Goal: Task Accomplishment & Management: Complete application form

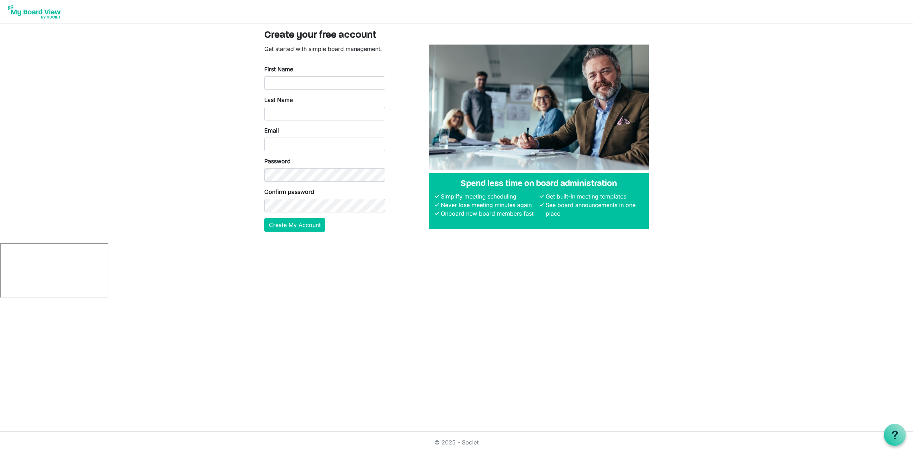
click at [240, 212] on body "Create your free account Get started with simple board management. First Name L…" at bounding box center [456, 149] width 913 height 298
click at [286, 89] on input "First Name" at bounding box center [324, 83] width 121 height 14
type input "Ryan"
type input "Berger"
type input "Ryan.Berger2020@gmail.com"
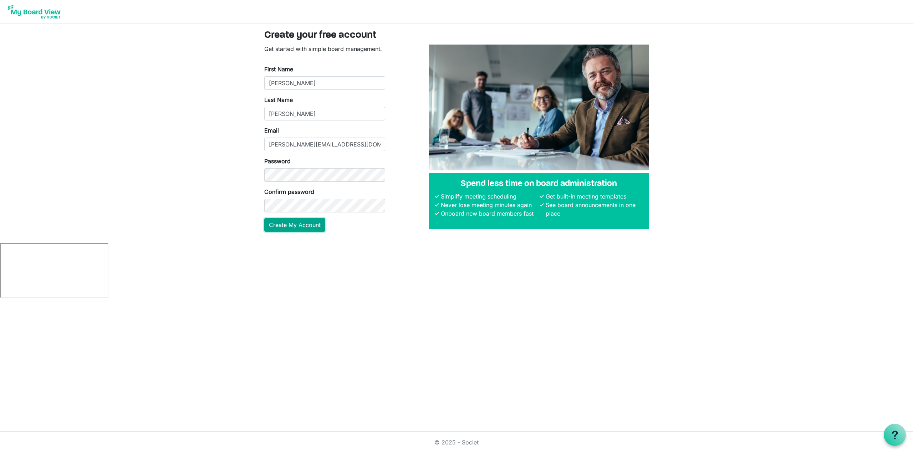
click at [305, 226] on button "Create My Account" at bounding box center [294, 225] width 61 height 14
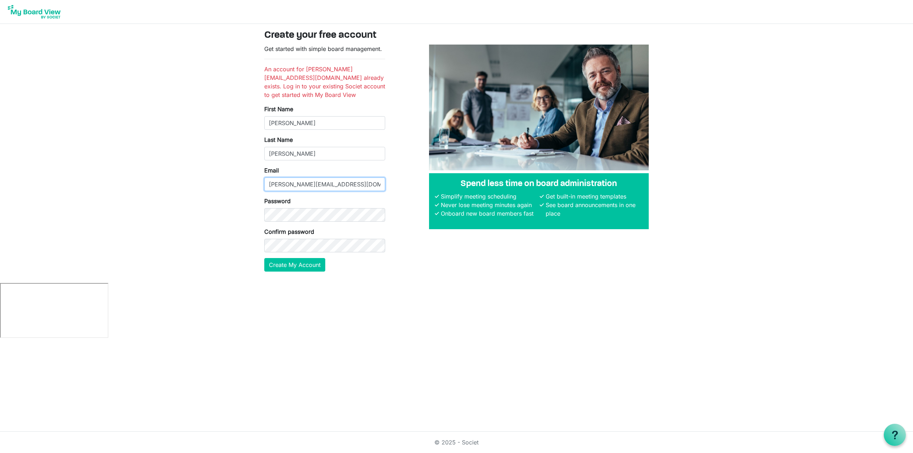
click at [356, 186] on input "[PERSON_NAME][EMAIL_ADDRESS][DOMAIN_NAME]" at bounding box center [324, 185] width 121 height 14
click at [356, 186] on input "Ryan.Berger2020@gmail.com" at bounding box center [324, 185] width 121 height 14
type input "Ryan@edgewaterrc.com"
click at [311, 263] on button "Create My Account" at bounding box center [294, 265] width 61 height 14
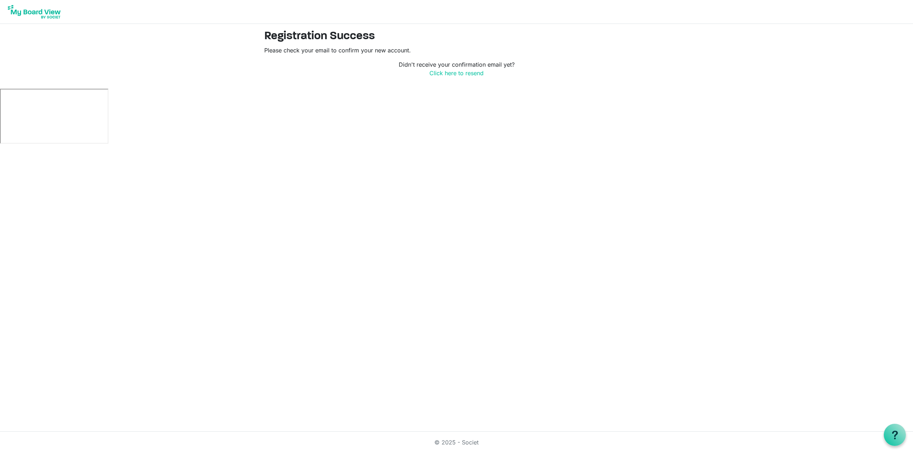
click at [375, 80] on main "Registration Success Please check your email to confirm your new account. Didn'…" at bounding box center [456, 56] width 396 height 65
click at [446, 71] on link "Click here to resend" at bounding box center [456, 73] width 54 height 7
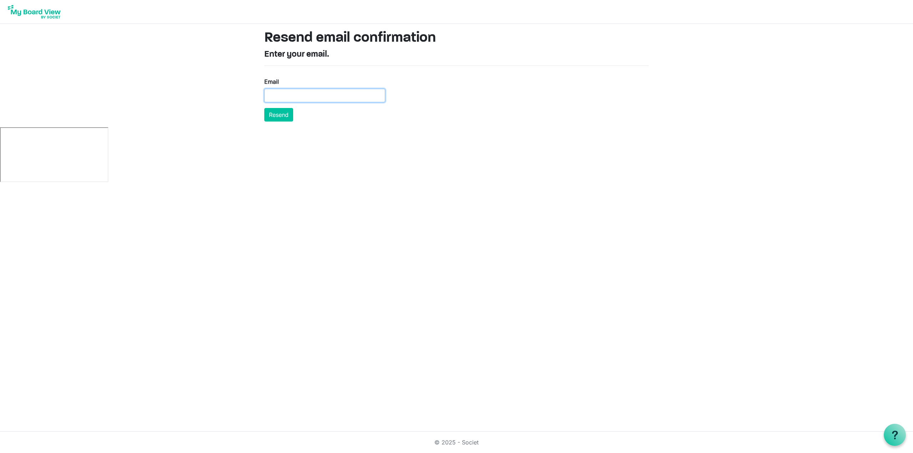
click at [356, 93] on input "Email" at bounding box center [324, 96] width 121 height 14
type input "[PERSON_NAME][EMAIL_ADDRESS][DOMAIN_NAME]"
click at [276, 114] on button "Resend" at bounding box center [278, 115] width 29 height 14
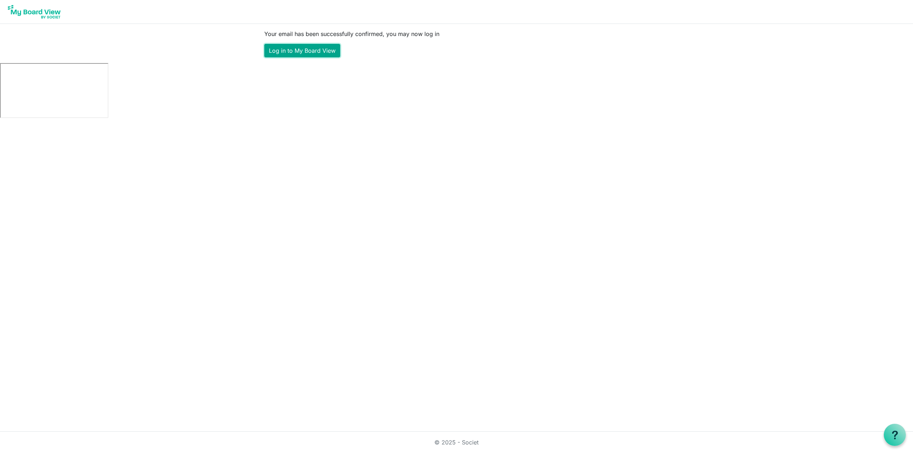
click at [317, 55] on link "Log in to My Board View" at bounding box center [302, 51] width 76 height 14
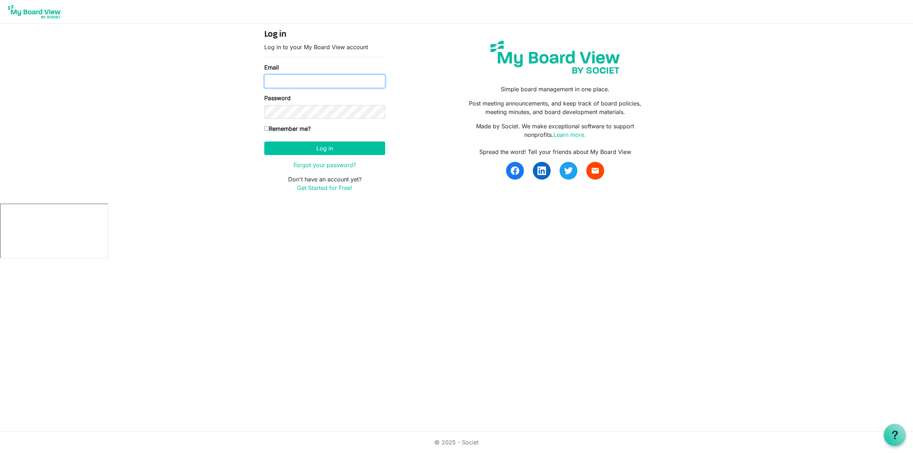
type input "[PERSON_NAME][EMAIL_ADDRESS][DOMAIN_NAME]"
click at [299, 131] on label "Remember me?" at bounding box center [287, 128] width 46 height 9
click at [269, 131] on input "Remember me?" at bounding box center [266, 128] width 5 height 5
checkbox input "true"
click at [318, 150] on button "Log in" at bounding box center [324, 149] width 121 height 14
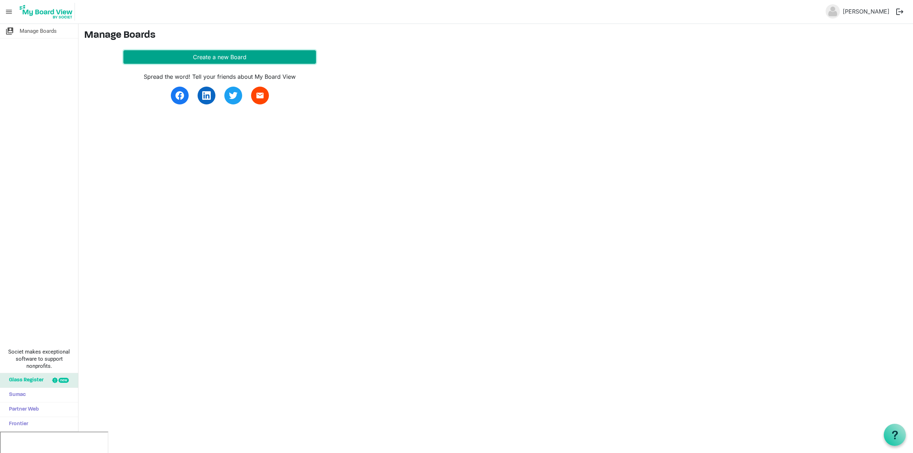
click at [219, 59] on button "Create a new Board" at bounding box center [219, 57] width 192 height 14
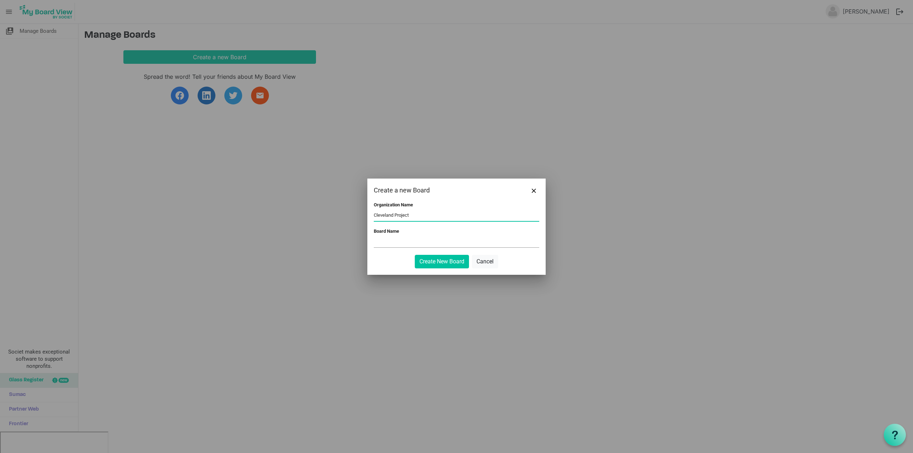
type input "Cleveland Project"
type input "Cleveland Project Board"
click at [446, 269] on div "Organization Name Cleveland Project Board Name Cleveland Project Board Create N…" at bounding box center [456, 238] width 178 height 73
click at [445, 265] on button "Create New Board" at bounding box center [442, 262] width 54 height 14
click at [437, 261] on button "Create New Board" at bounding box center [442, 262] width 54 height 14
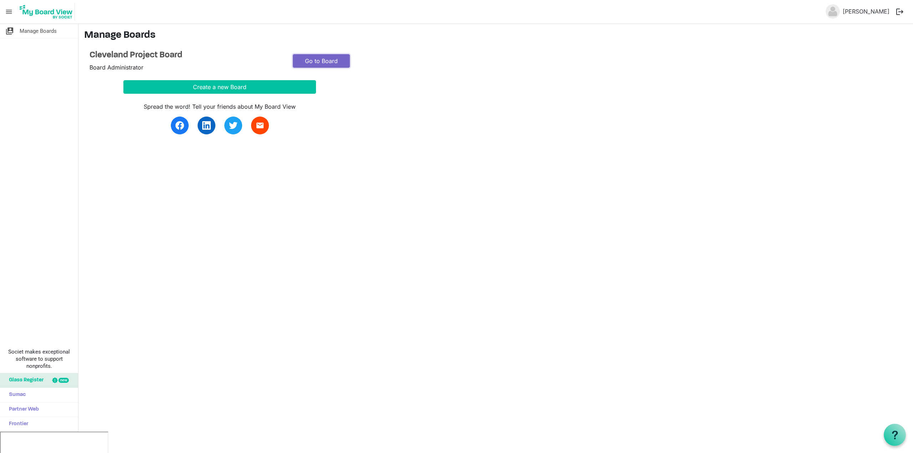
click at [327, 63] on link "Go to Board" at bounding box center [321, 61] width 57 height 14
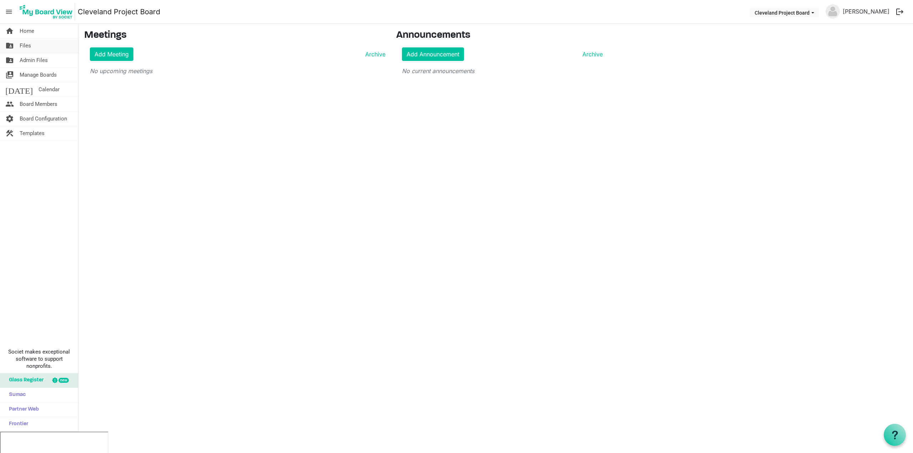
click at [44, 46] on link "folder_shared Files" at bounding box center [39, 45] width 78 height 14
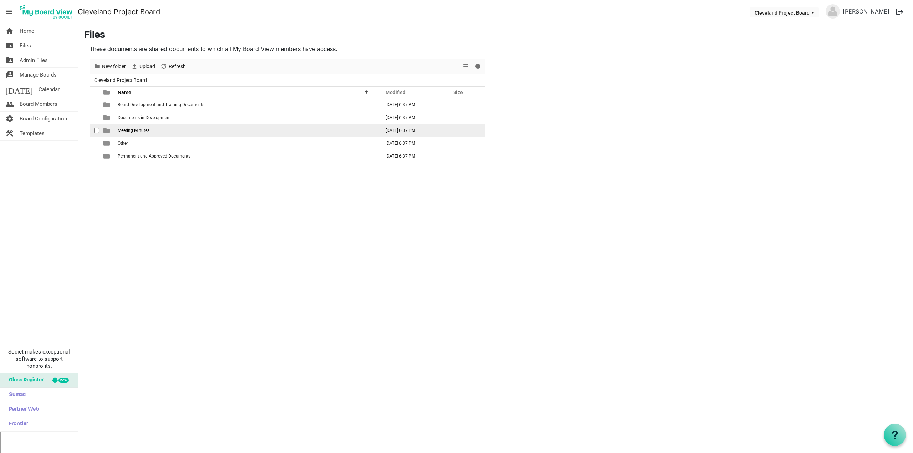
click at [151, 132] on td "Meeting Minutes" at bounding box center [246, 130] width 262 height 13
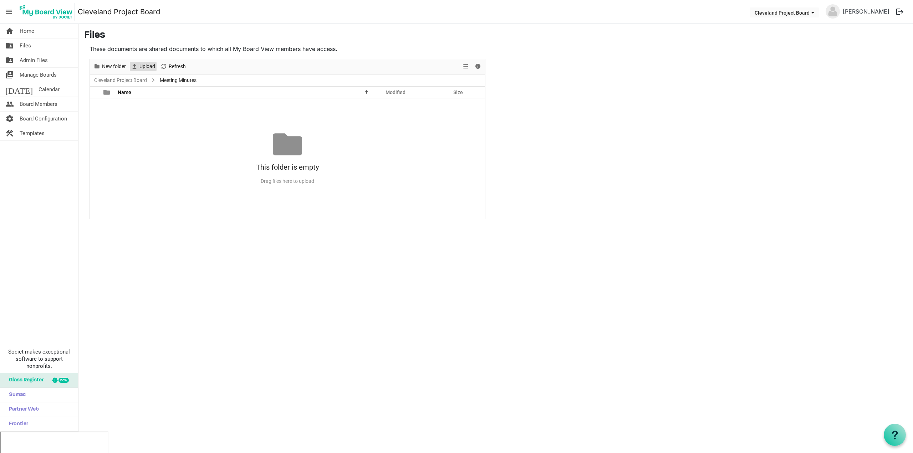
click at [150, 68] on span "Upload" at bounding box center [147, 66] width 17 height 9
click at [53, 101] on span "Board Members" at bounding box center [39, 104] width 38 height 14
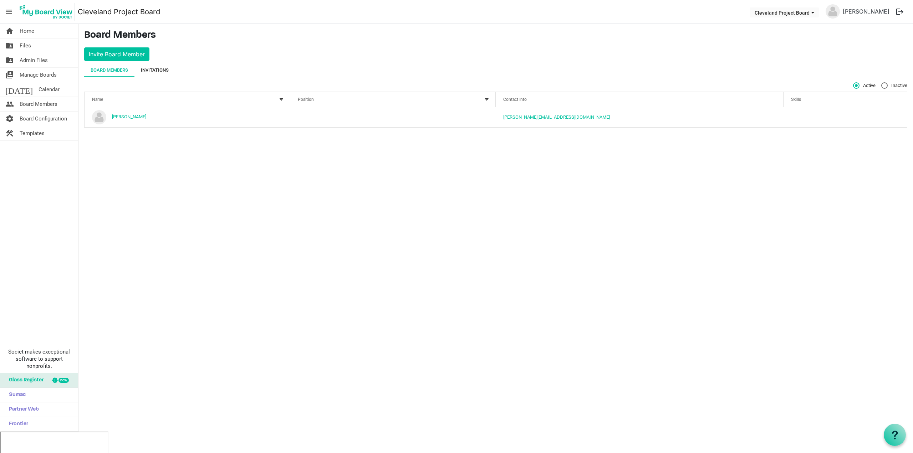
click at [154, 68] on div "Invitations" at bounding box center [155, 70] width 28 height 7
click at [130, 104] on td "No records to display" at bounding box center [495, 105] width 822 height 14
click at [132, 53] on button "Invite Board Member" at bounding box center [116, 54] width 65 height 14
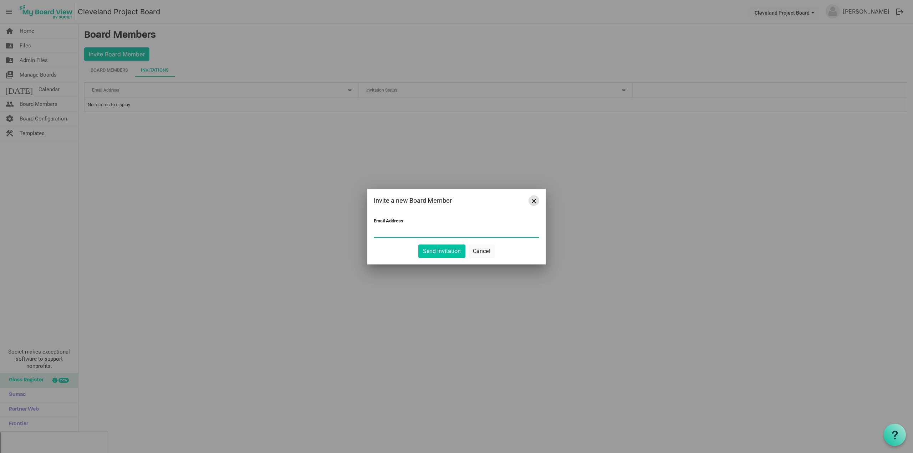
click at [534, 200] on span "Close" at bounding box center [533, 201] width 4 height 4
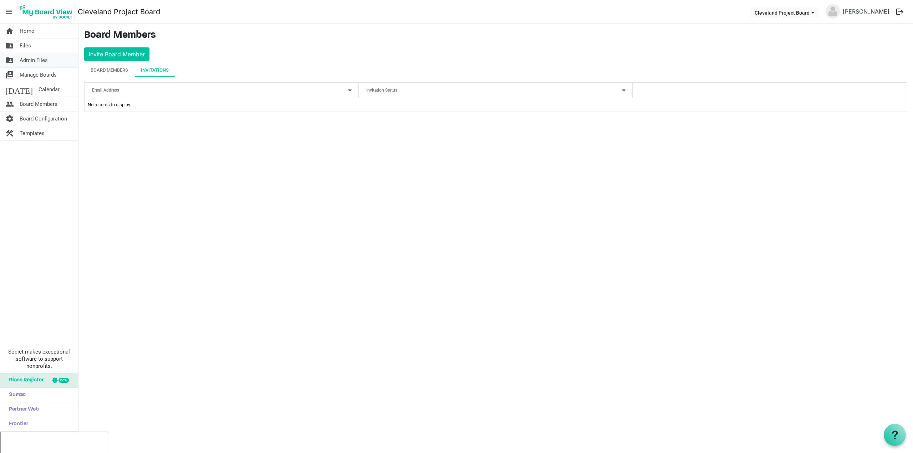
click at [50, 59] on link "folder_shared Admin Files" at bounding box center [39, 60] width 78 height 14
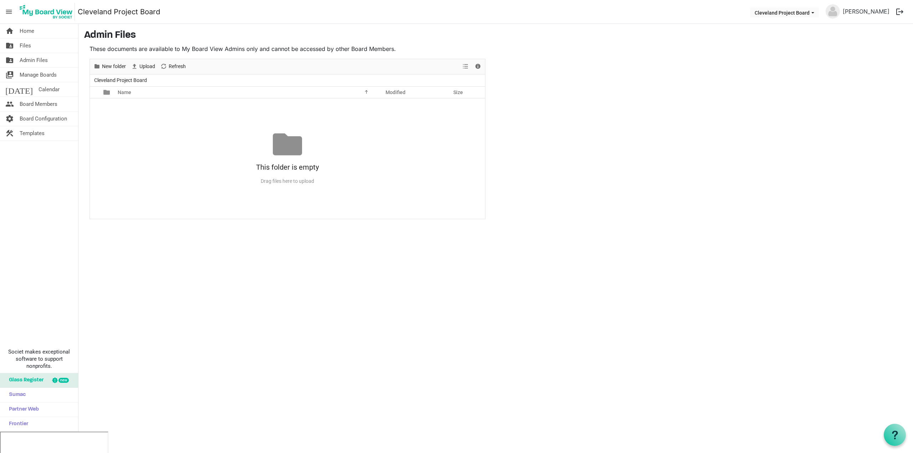
drag, startPoint x: 555, startPoint y: 25, endPoint x: 548, endPoint y: 24, distance: 6.8
click at [546, 24] on main "Admin Files These documents are available to My Board View Admins only and cann…" at bounding box center [495, 124] width 834 height 201
click at [545, 24] on main "Admin Files These documents are available to My Board View Admins only and cann…" at bounding box center [495, 124] width 834 height 201
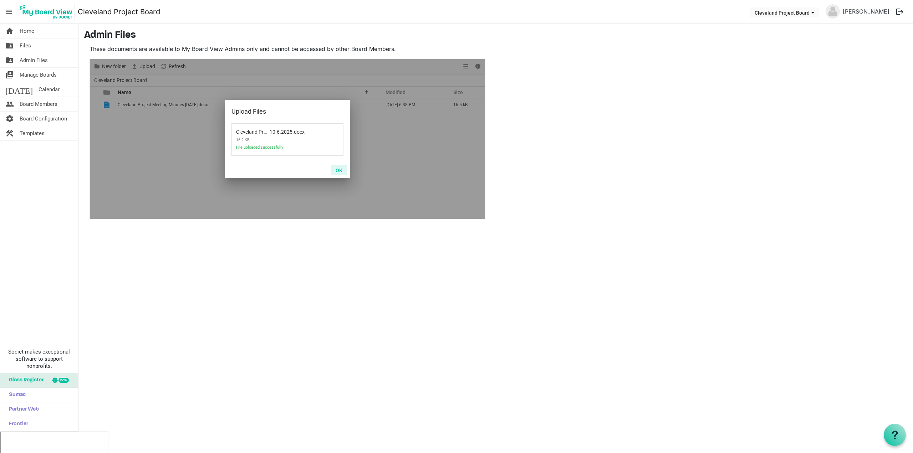
click at [340, 171] on button "OK" at bounding box center [339, 170] width 16 height 10
click at [339, 168] on button "OK" at bounding box center [339, 170] width 16 height 10
click at [338, 170] on button "OK" at bounding box center [339, 170] width 16 height 10
click at [337, 172] on button "OK" at bounding box center [339, 170] width 16 height 10
click at [341, 172] on button "OK" at bounding box center [339, 170] width 16 height 10
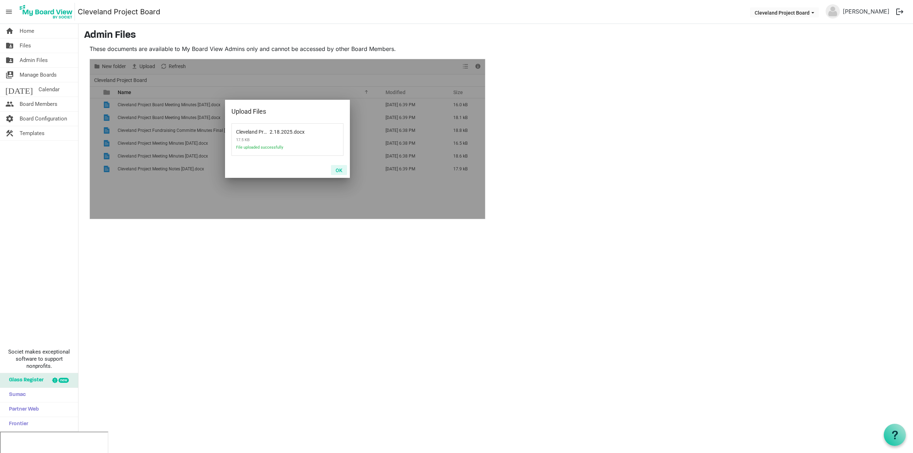
click at [337, 169] on button "OK" at bounding box center [339, 170] width 16 height 10
click at [338, 170] on button "OK" at bounding box center [339, 170] width 16 height 10
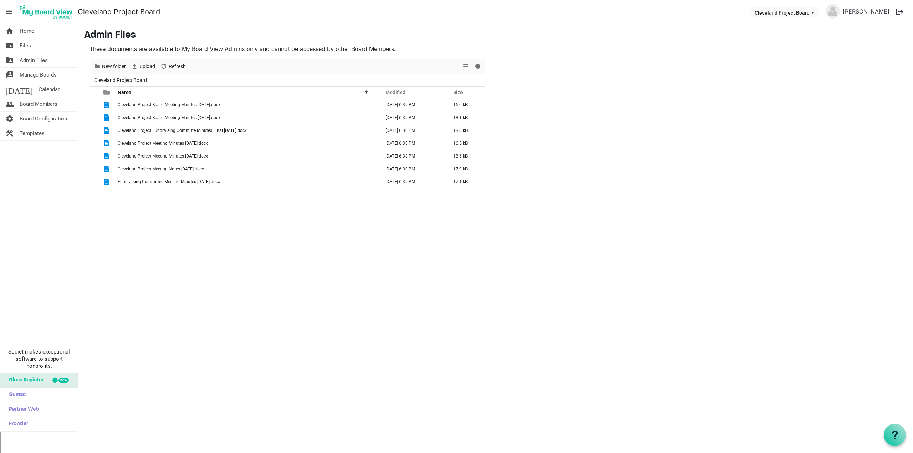
drag, startPoint x: 584, startPoint y: 135, endPoint x: 567, endPoint y: 123, distance: 20.5
click at [567, 123] on main "Admin Files These documents are available to My Board View Admins only and cann…" at bounding box center [495, 124] width 834 height 201
drag, startPoint x: 581, startPoint y: 124, endPoint x: 564, endPoint y: 112, distance: 21.7
click at [570, 116] on main "Admin Files These documents are available to My Board View Admins only and cann…" at bounding box center [495, 124] width 834 height 201
click at [35, 46] on link "folder_shared Files" at bounding box center [39, 45] width 78 height 14
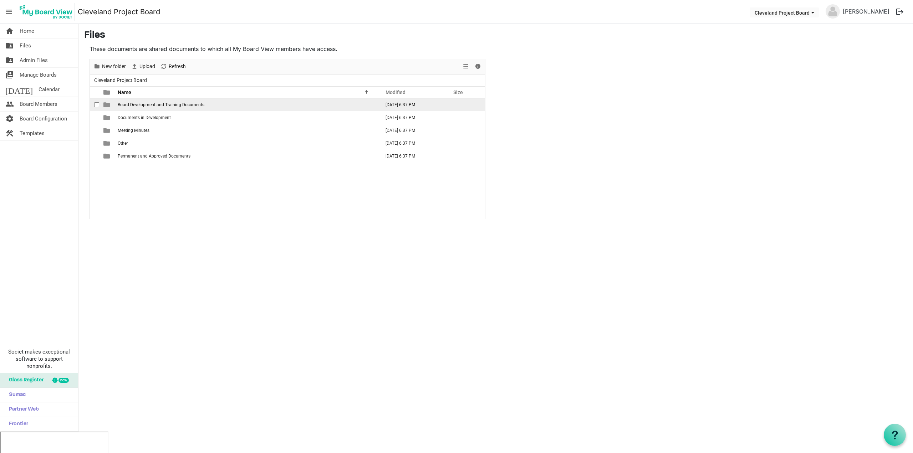
click at [166, 103] on span "Board Development and Training Documents" at bounding box center [161, 104] width 87 height 5
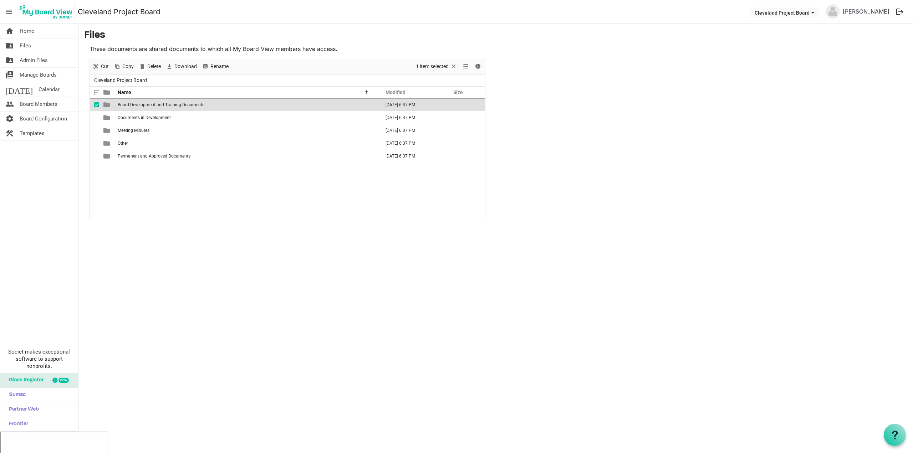
click at [166, 103] on span "Board Development and Training Documents" at bounding box center [161, 104] width 87 height 5
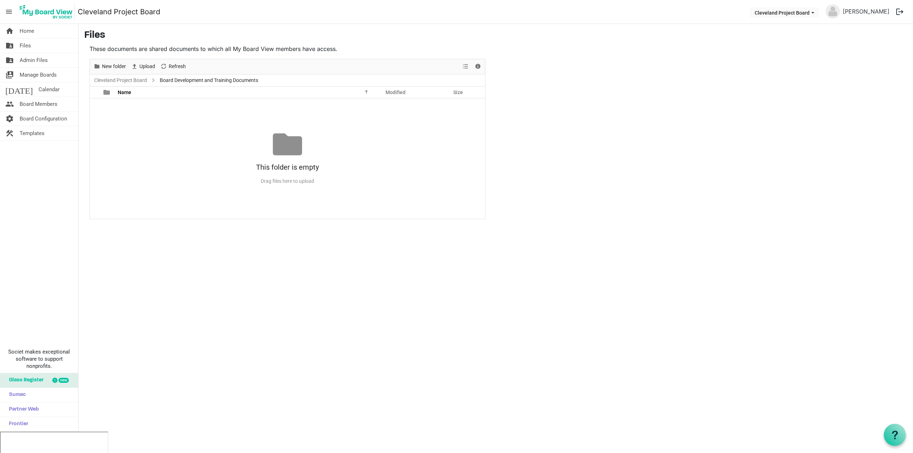
click at [207, 47] on p "These documents are shared documents to which all My Board View members have ac…" at bounding box center [287, 49] width 396 height 9
click at [137, 80] on link "Cleveland Project Board" at bounding box center [121, 80] width 56 height 9
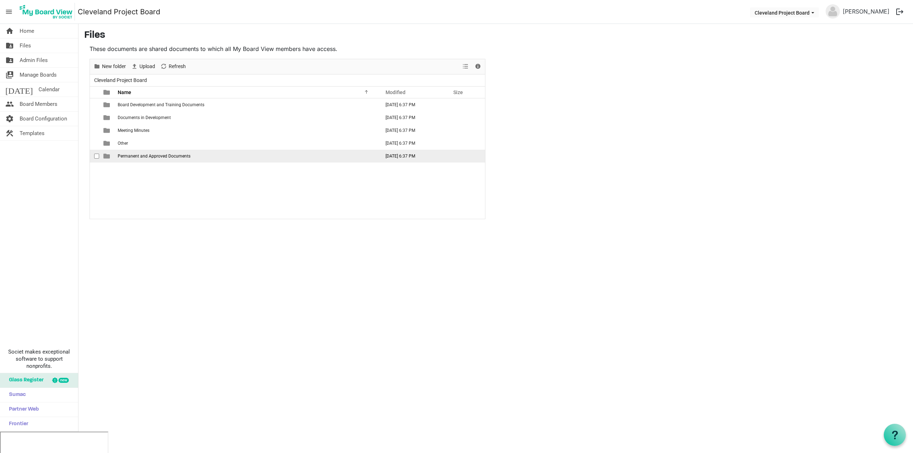
click at [95, 156] on span "checkbox" at bounding box center [96, 156] width 5 height 5
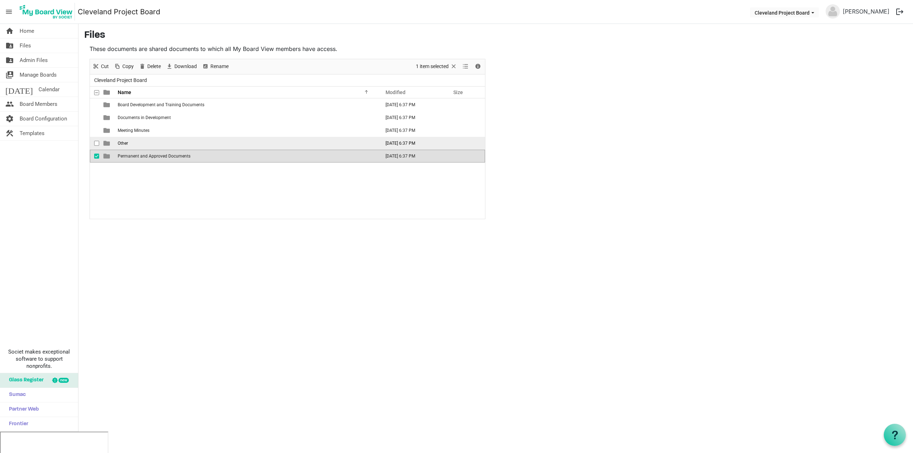
click at [95, 145] on span "checkbox" at bounding box center [96, 143] width 5 height 5
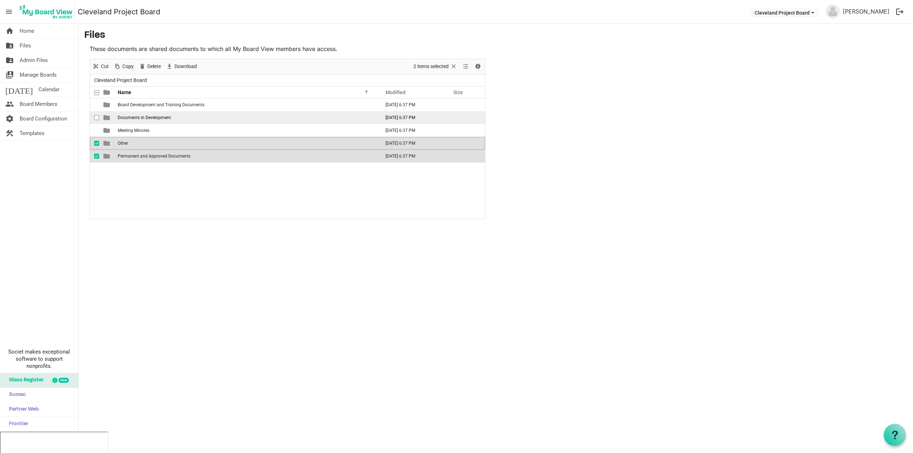
click at [96, 118] on span "checkbox" at bounding box center [96, 117] width 5 height 5
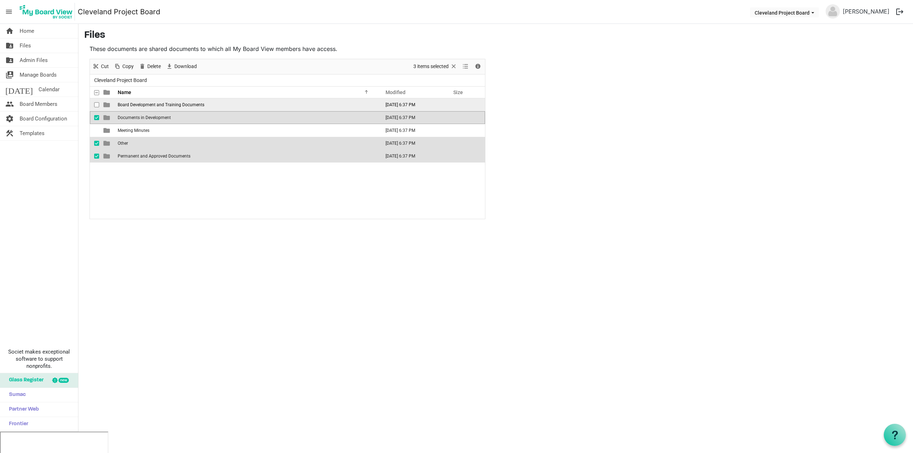
click at [96, 105] on span "checkbox" at bounding box center [96, 104] width 5 height 5
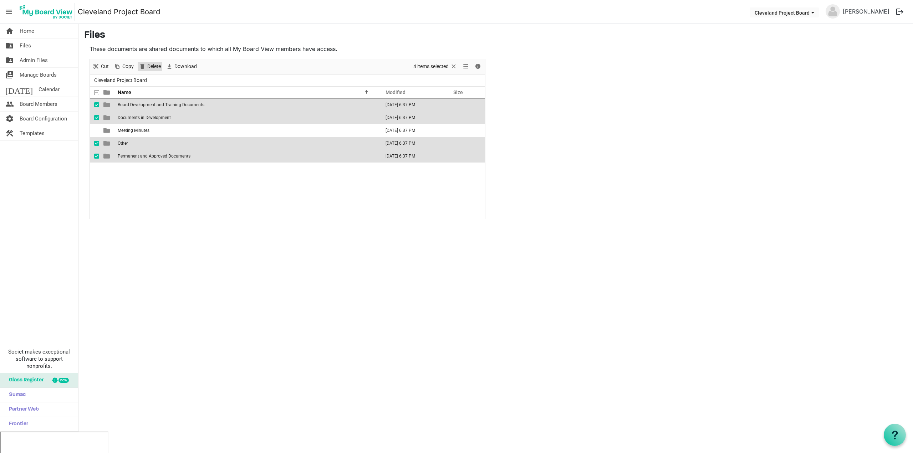
click at [153, 66] on span "Delete" at bounding box center [154, 66] width 15 height 9
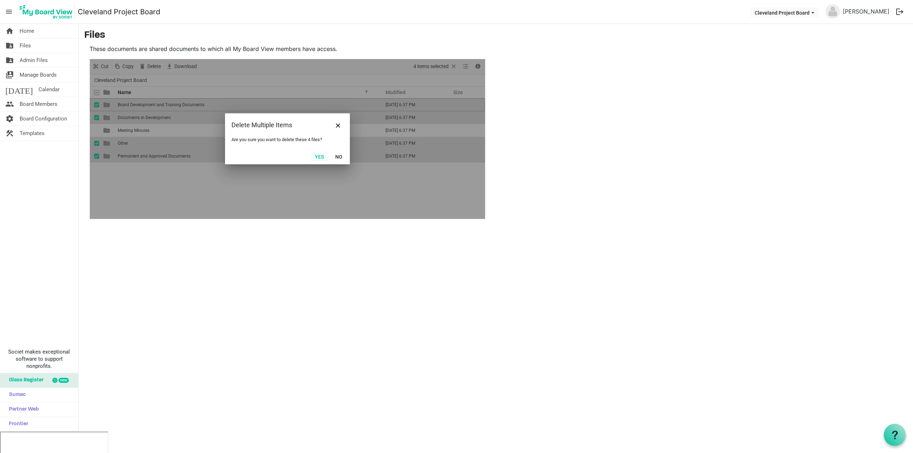
click at [319, 156] on button "Yes" at bounding box center [319, 156] width 18 height 10
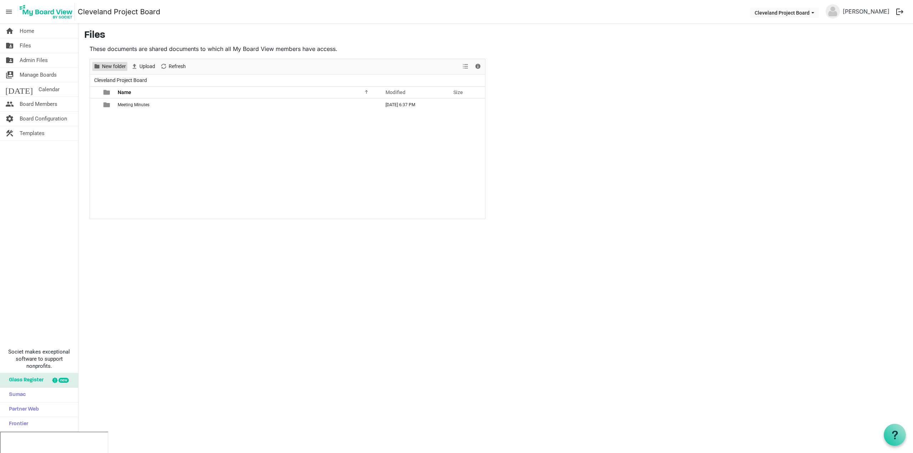
click at [119, 68] on span "New folder" at bounding box center [113, 66] width 25 height 9
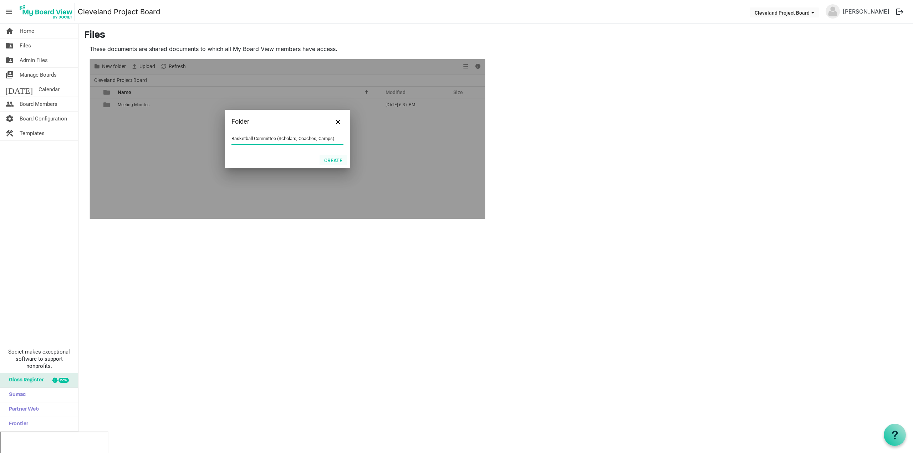
type input "Basketball Committee (Scholars, Coaches, Camps)"
click at [328, 159] on button "Create" at bounding box center [332, 160] width 27 height 10
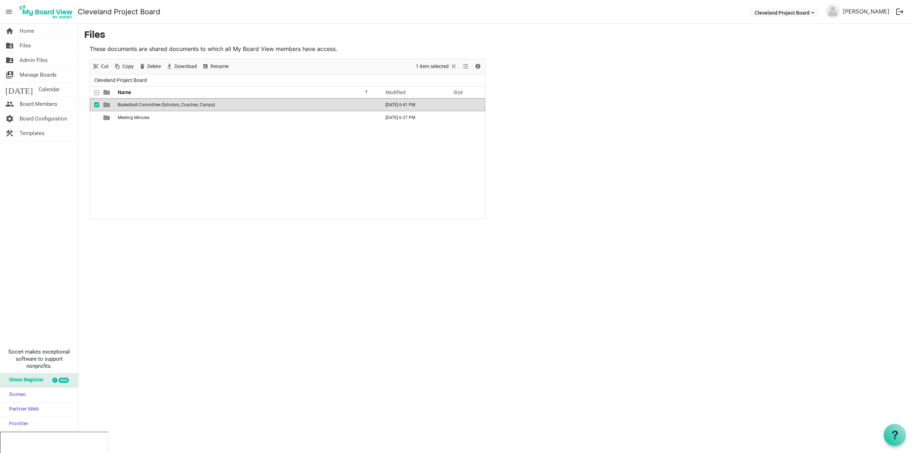
click at [136, 150] on div "Basketball Committee (Scholars, Coaches, Camps) October 08, 2025 6:41 PM Meetin…" at bounding box center [287, 158] width 395 height 120
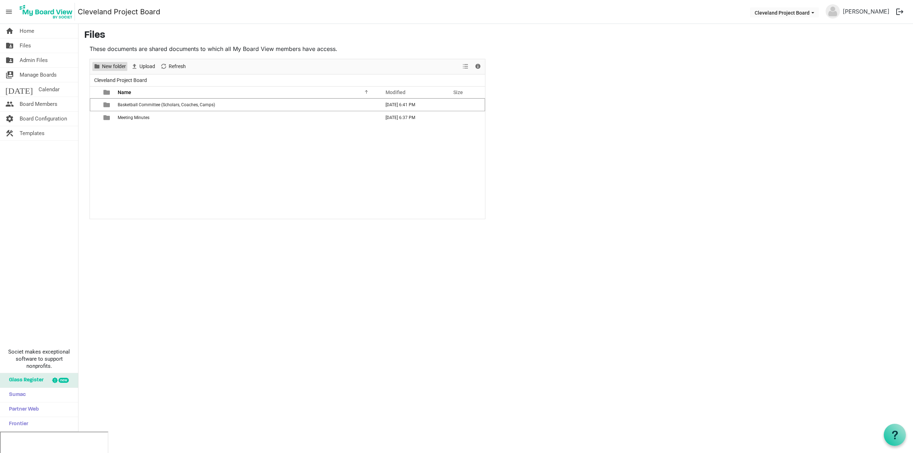
click at [114, 67] on span "New folder" at bounding box center [113, 66] width 25 height 9
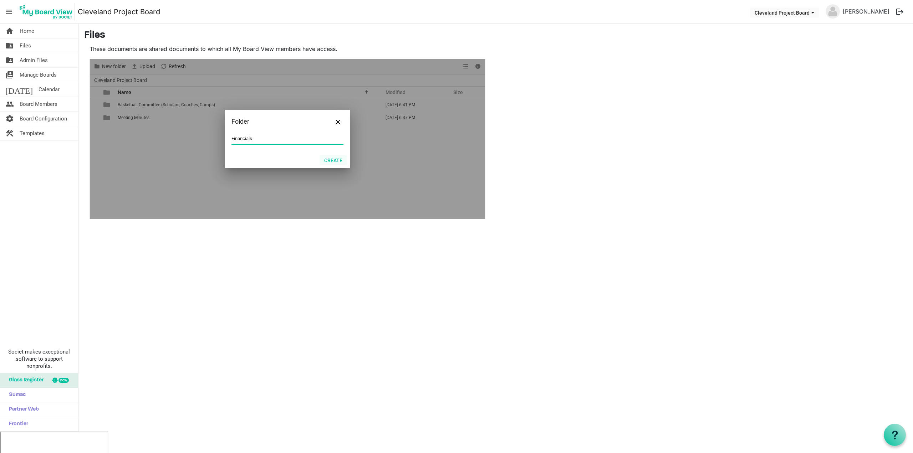
type input "Financials"
click at [331, 160] on button "Create" at bounding box center [332, 160] width 27 height 10
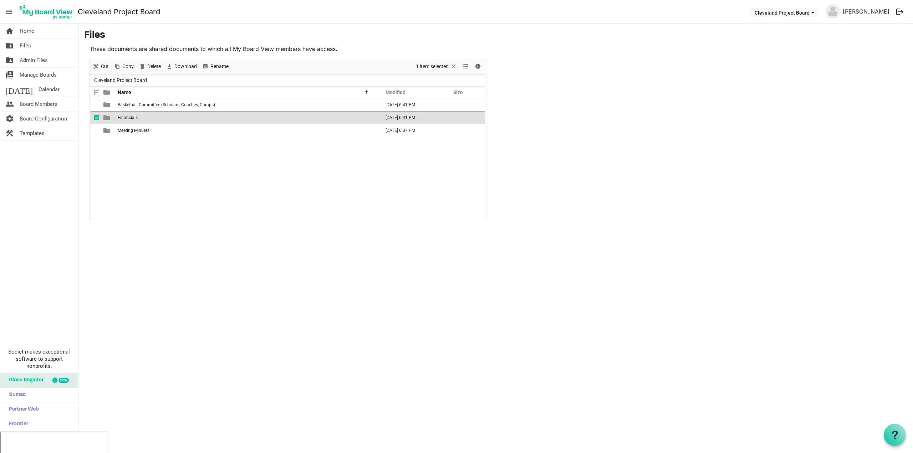
click at [150, 143] on div "Basketball Committee (Scholars, Coaches, Camps) October 08, 2025 6:41 PM Financ…" at bounding box center [287, 158] width 395 height 120
click at [111, 67] on span "New folder" at bounding box center [113, 66] width 25 height 9
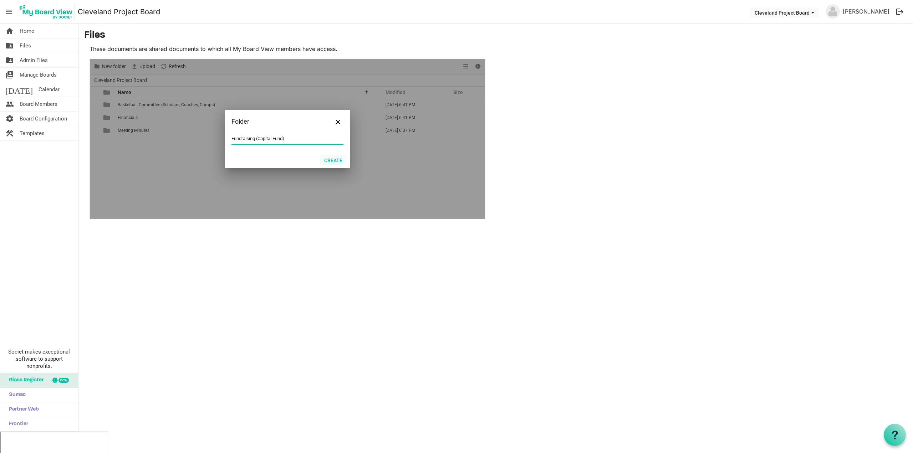
type input "Fundraising (Capital Fund)"
click at [329, 160] on button "Create" at bounding box center [332, 160] width 27 height 10
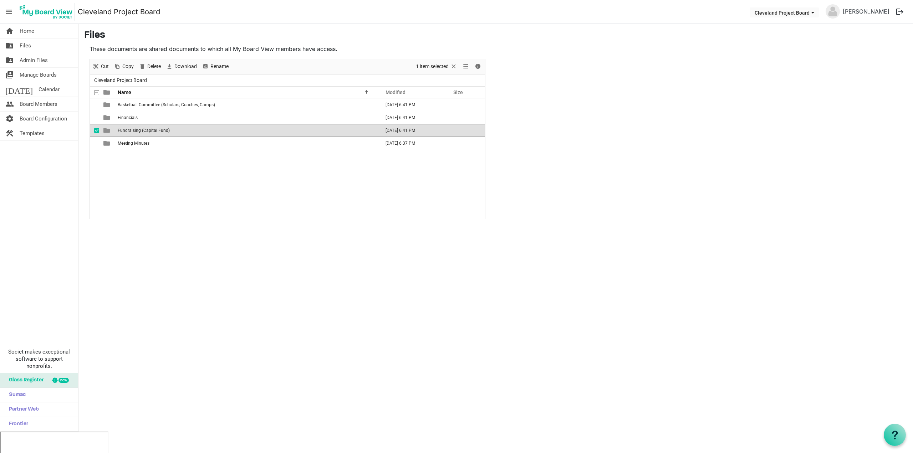
click at [139, 167] on div "Basketball Committee (Scholars, Coaches, Camps) October 08, 2025 6:41 PM Financ…" at bounding box center [287, 158] width 395 height 120
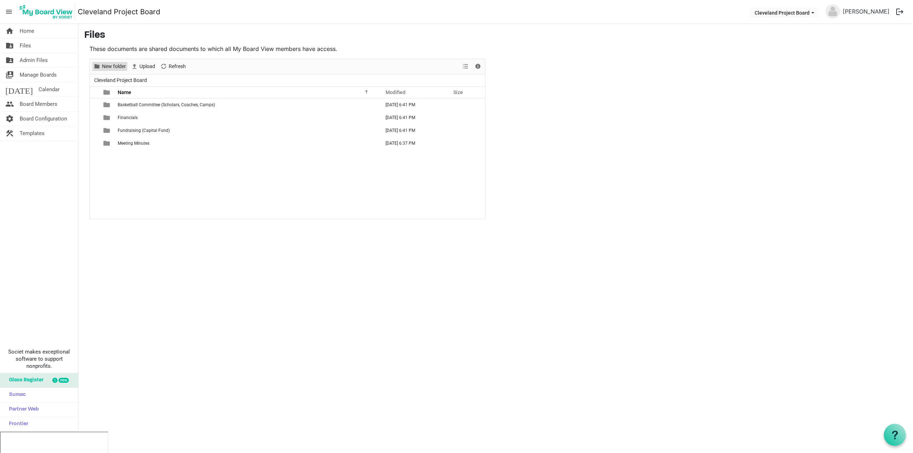
click at [110, 66] on span "New folder" at bounding box center [113, 66] width 25 height 9
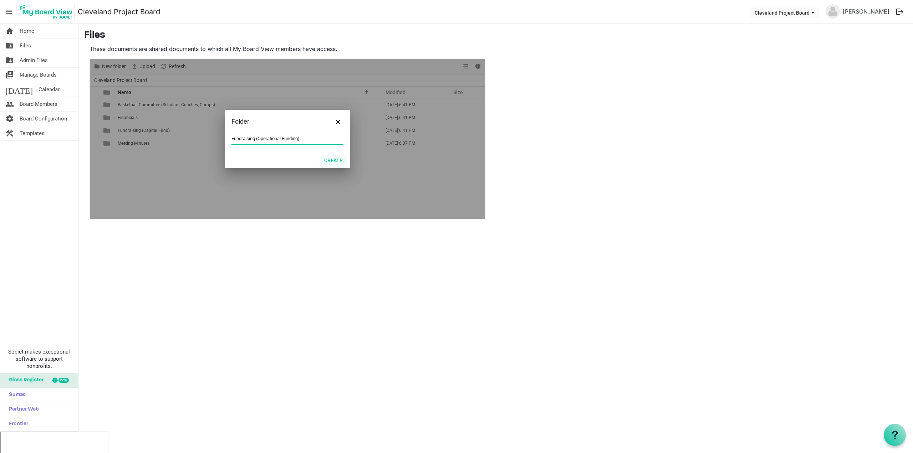
type input "Fundraising (Operational Funding)"
click at [332, 159] on button "Create" at bounding box center [332, 160] width 27 height 10
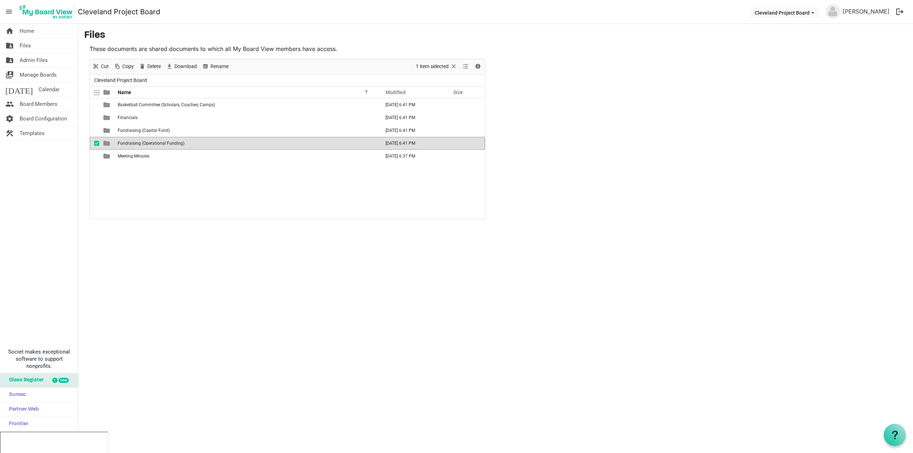
click at [236, 184] on div "Basketball Committee (Scholars, Coaches, Camps) October 08, 2025 6:41 PM Financ…" at bounding box center [287, 158] width 395 height 120
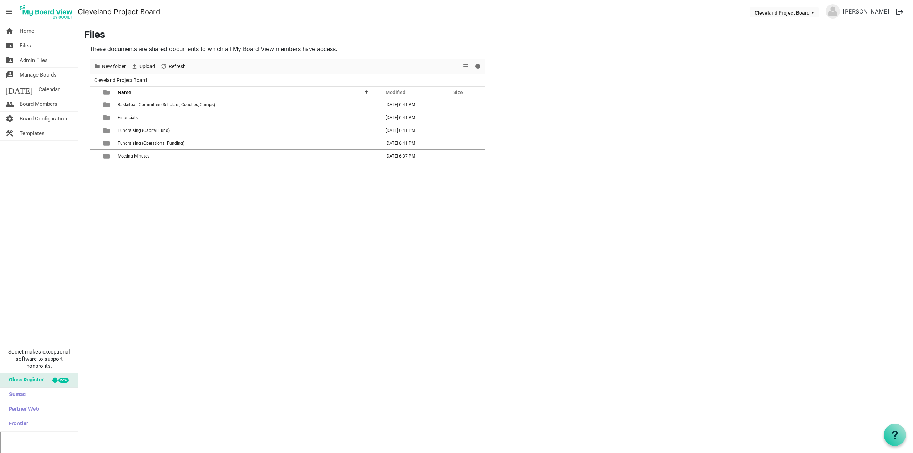
click at [203, 180] on div "Basketball Committee (Scholars, Coaches, Camps) October 08, 2025 6:41 PM Financ…" at bounding box center [287, 158] width 395 height 120
click at [117, 67] on span "New folder" at bounding box center [113, 66] width 25 height 9
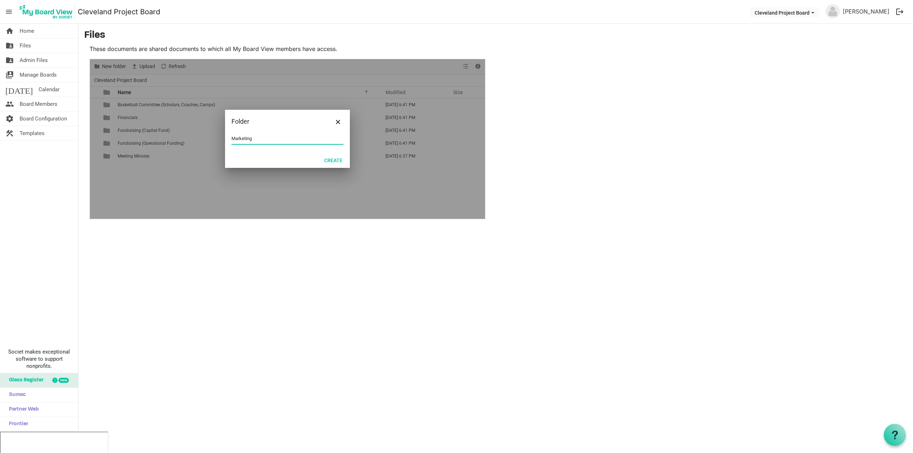
type input "Marketing"
click at [328, 154] on div "Create" at bounding box center [287, 160] width 125 height 16
click at [329, 159] on button "Create" at bounding box center [332, 160] width 27 height 10
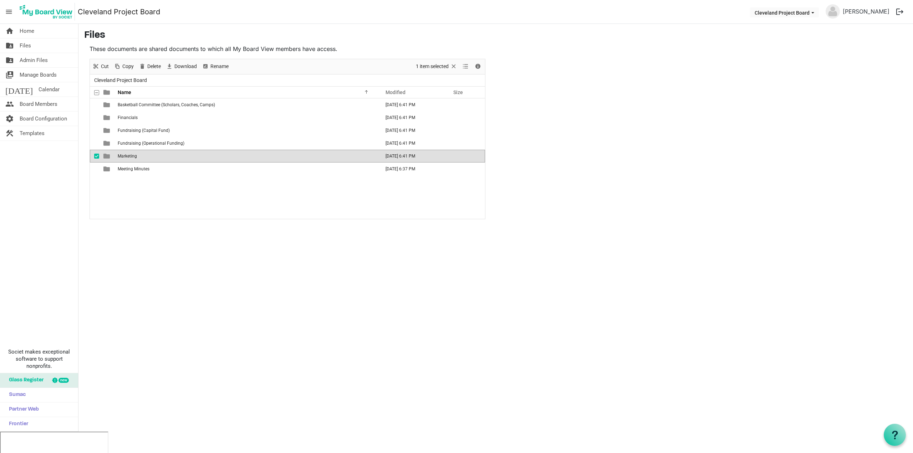
drag, startPoint x: 181, startPoint y: 194, endPoint x: 175, endPoint y: 185, distance: 11.0
click at [181, 194] on div "Basketball Committee (Scholars, Coaches, Camps) October 08, 2025 6:41 PM Financ…" at bounding box center [287, 158] width 395 height 120
click at [135, 156] on span "Marketing" at bounding box center [127, 156] width 19 height 5
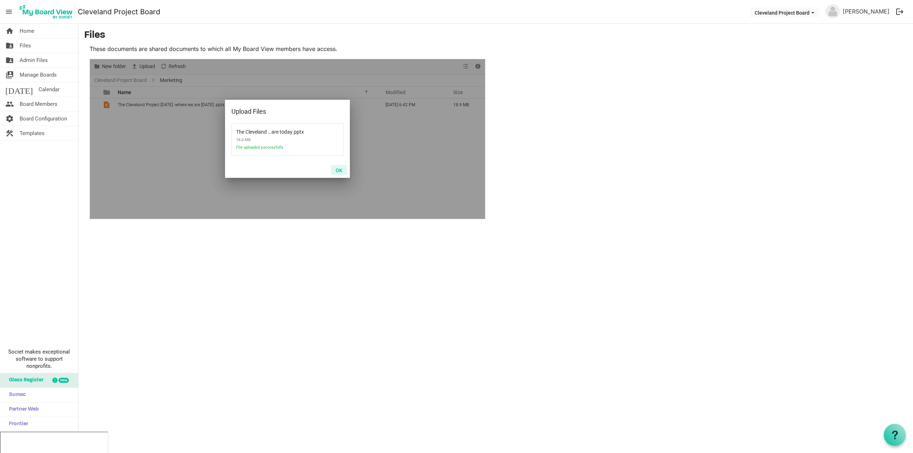
click at [339, 170] on button "OK" at bounding box center [339, 170] width 16 height 10
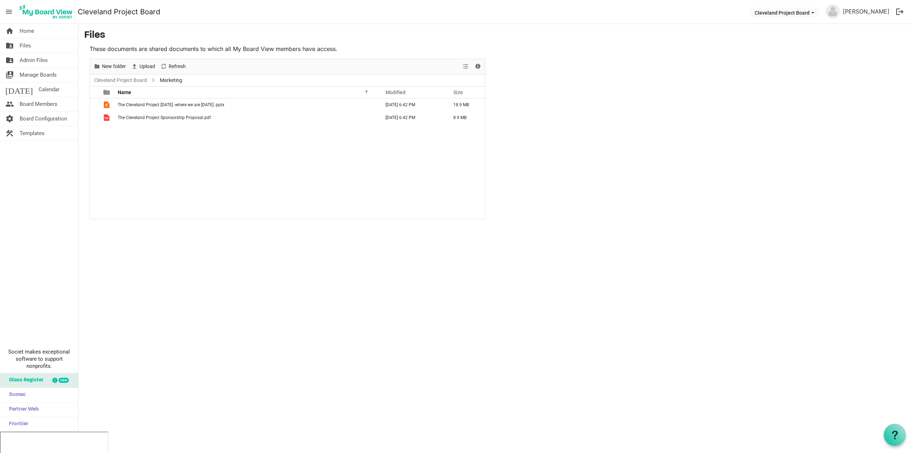
click at [275, 145] on div "The Cleveland Project Oct 2025 -where we are today .pptx October 08, 2025 6:42 …" at bounding box center [287, 158] width 395 height 120
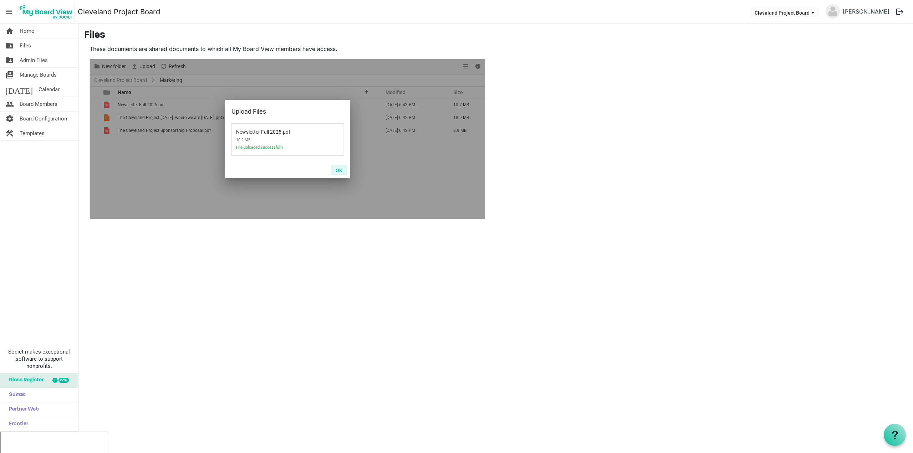
click at [338, 170] on button "OK" at bounding box center [339, 170] width 16 height 10
click at [337, 171] on button "OK" at bounding box center [339, 170] width 16 height 10
click at [339, 172] on button "OK" at bounding box center [339, 170] width 16 height 10
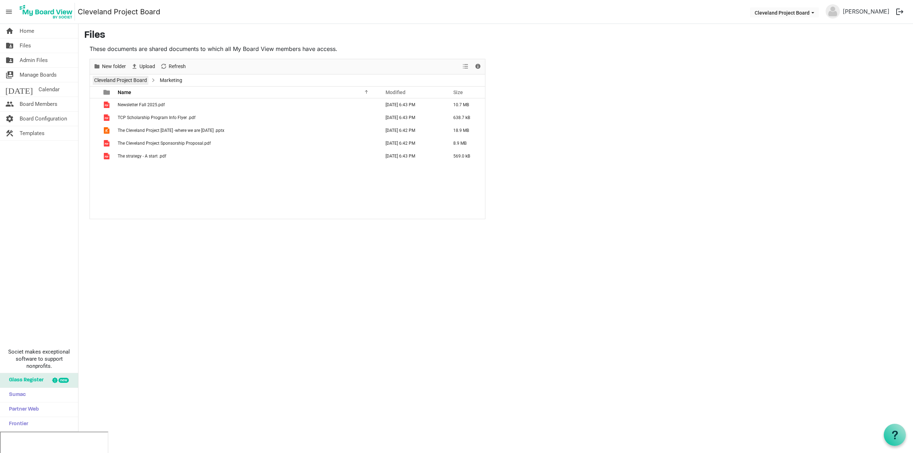
click at [122, 81] on link "Cleveland Project Board" at bounding box center [121, 80] width 56 height 9
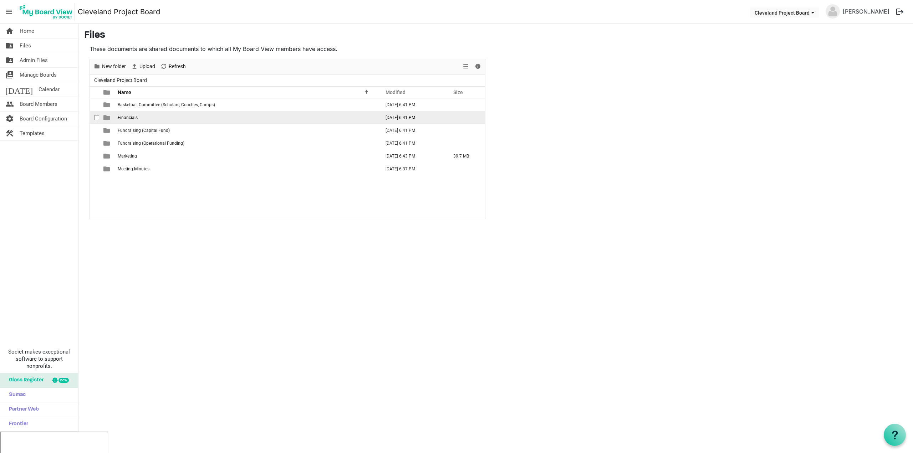
click at [132, 119] on span "Financials" at bounding box center [128, 117] width 20 height 5
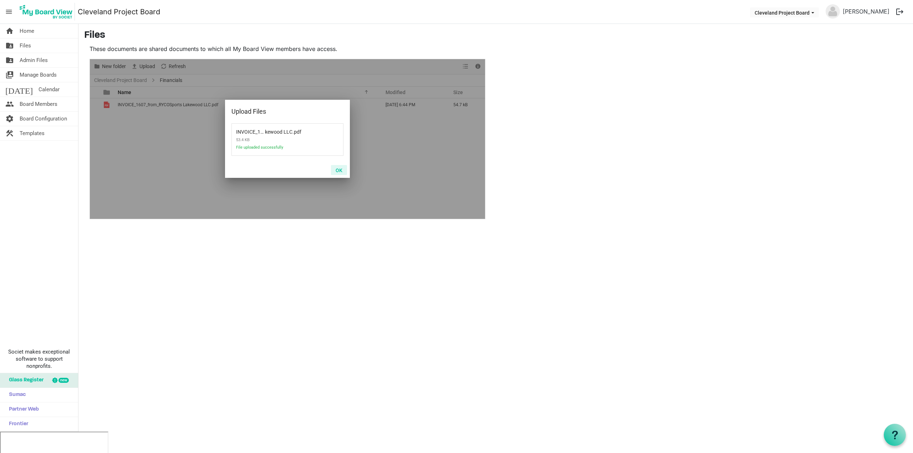
click at [337, 169] on button "OK" at bounding box center [339, 170] width 16 height 10
click at [341, 172] on button "OK" at bounding box center [339, 170] width 16 height 10
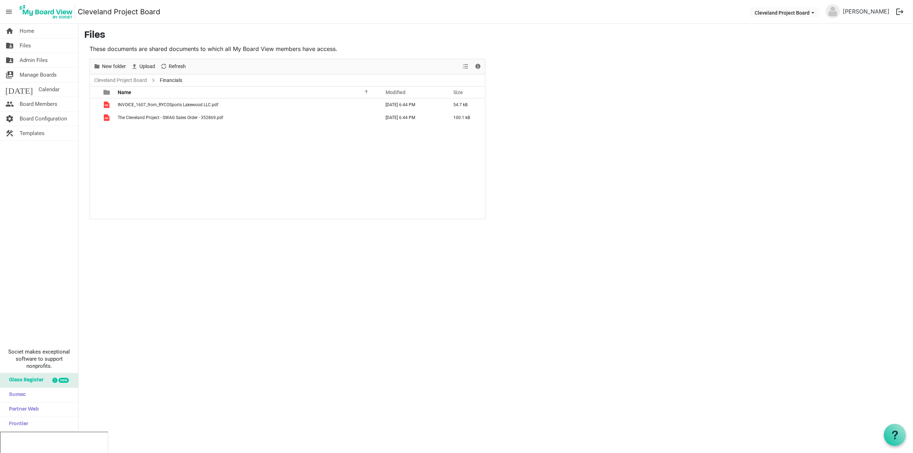
click at [159, 248] on div "home Home folder_shared Files folder_shared Admin Files switch_account Manage B…" at bounding box center [456, 228] width 913 height 408
click at [127, 81] on link "Cleveland Project Board" at bounding box center [121, 80] width 56 height 9
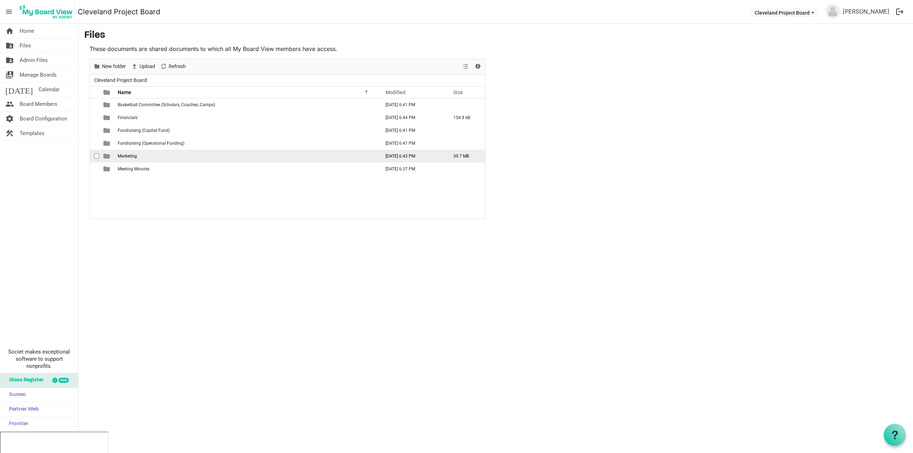
click at [139, 156] on td "Marketing" at bounding box center [246, 156] width 262 height 13
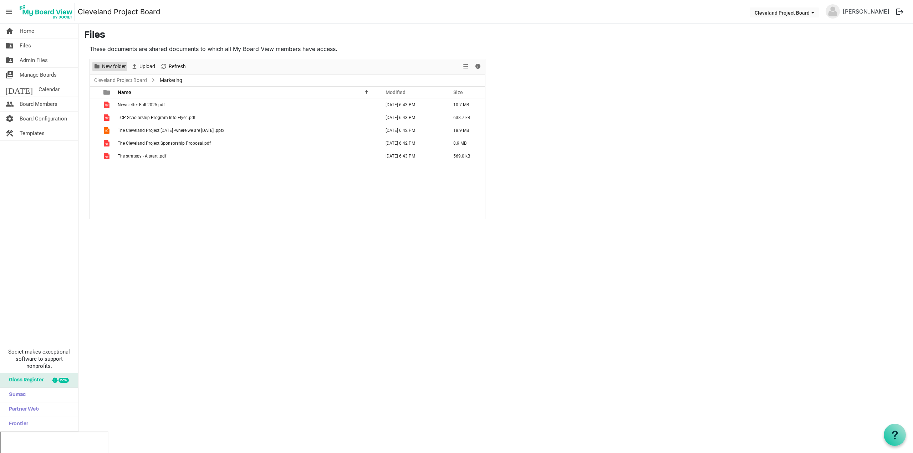
click at [107, 65] on span "New folder" at bounding box center [113, 66] width 25 height 9
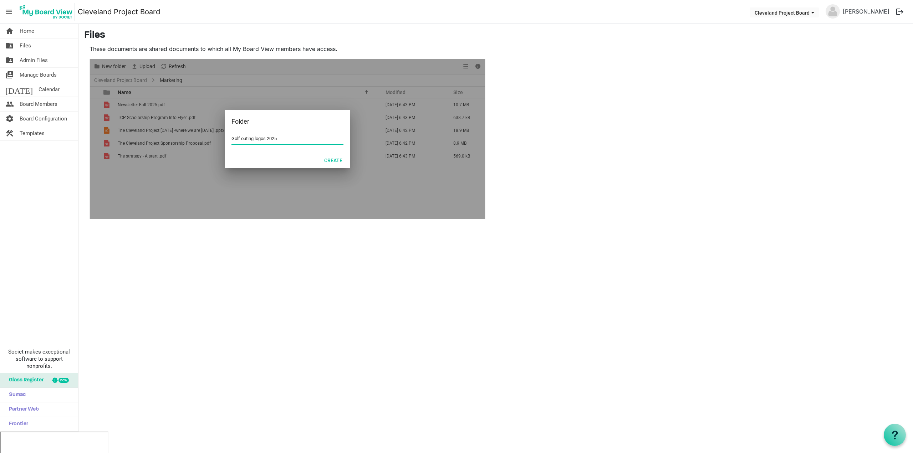
drag, startPoint x: 283, startPoint y: 138, endPoint x: 229, endPoint y: 139, distance: 53.8
click at [229, 139] on div "Golf outing logos 2025" at bounding box center [287, 142] width 125 height 19
type input "2025 Golf outing"
click at [329, 159] on button "Create" at bounding box center [332, 160] width 27 height 10
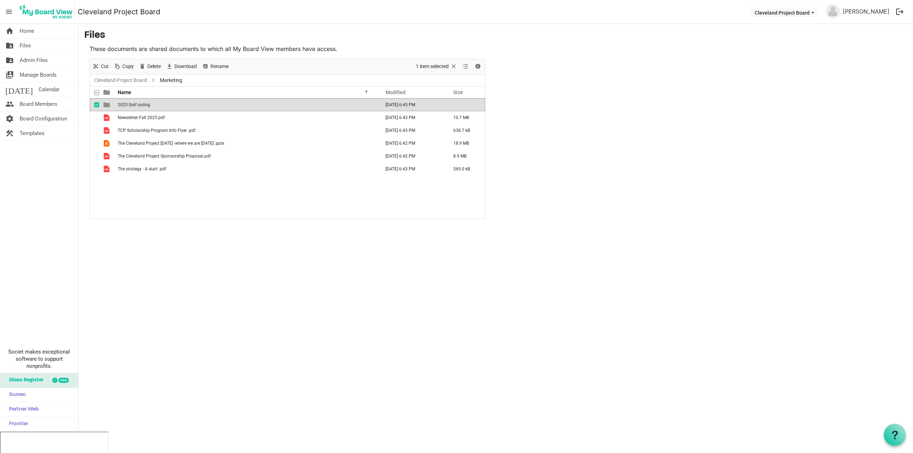
click at [172, 103] on td "2025 Golf outing" at bounding box center [246, 104] width 262 height 13
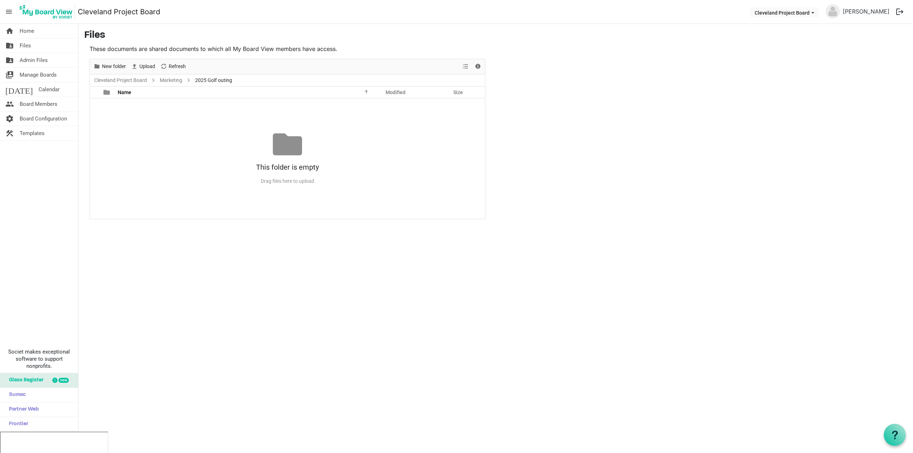
click at [175, 128] on div "No records to display This folder is empty Drag files here to upload" at bounding box center [287, 158] width 395 height 120
click at [114, 71] on span "New folder" at bounding box center [113, 66] width 25 height 9
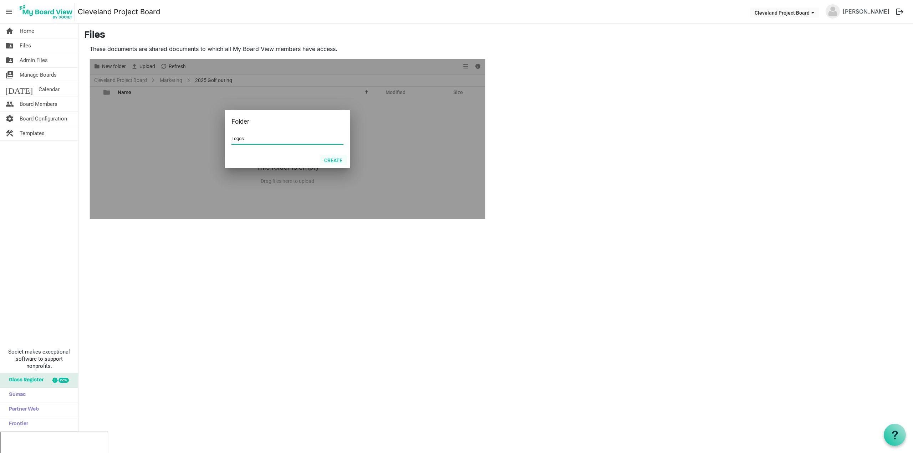
type input "Logos"
click at [340, 160] on button "Create" at bounding box center [332, 160] width 27 height 10
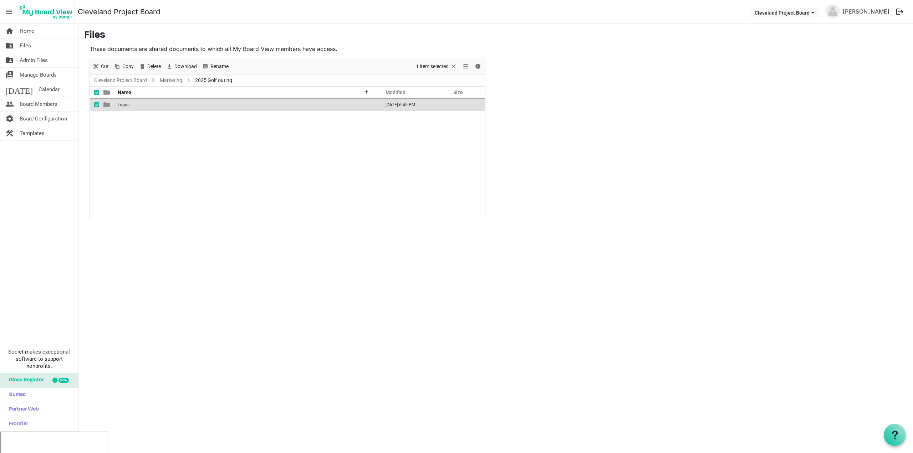
click at [123, 105] on span "Logos" at bounding box center [124, 104] width 12 height 5
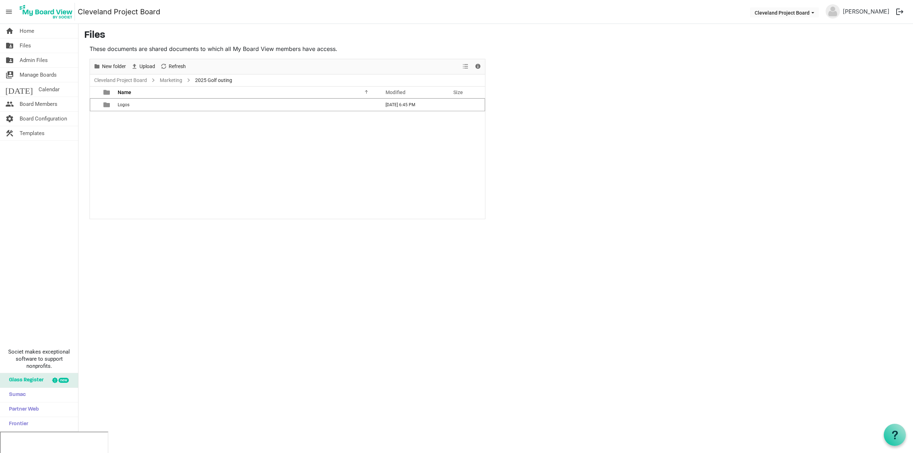
click at [136, 122] on div "Logos October 08, 2025 6:45 PM" at bounding box center [287, 158] width 395 height 120
click at [127, 107] on td "Logos" at bounding box center [246, 104] width 262 height 13
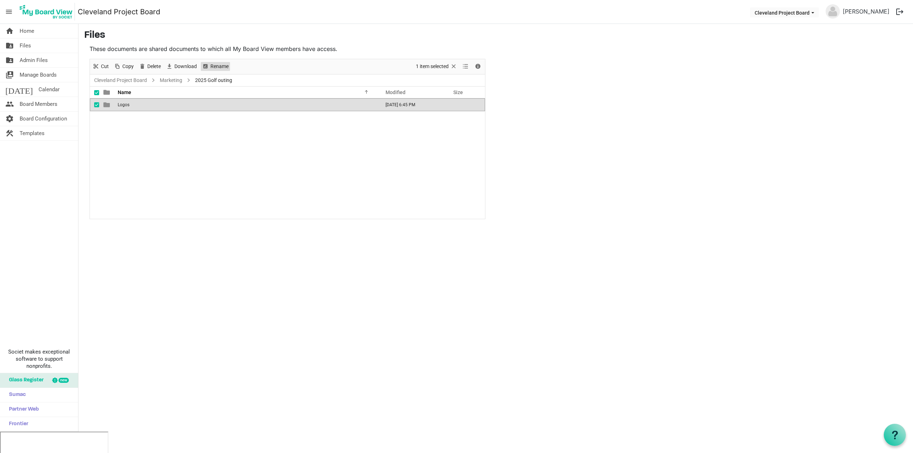
click at [213, 66] on span "Rename" at bounding box center [220, 66] width 20 height 9
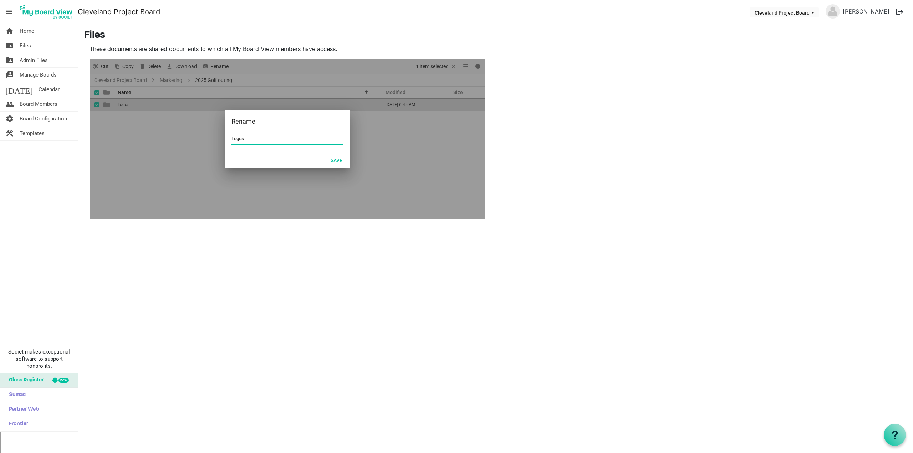
click at [235, 137] on input "Logos" at bounding box center [287, 138] width 112 height 11
type input "Sponsor Logos"
click at [338, 161] on button "Save" at bounding box center [336, 160] width 21 height 10
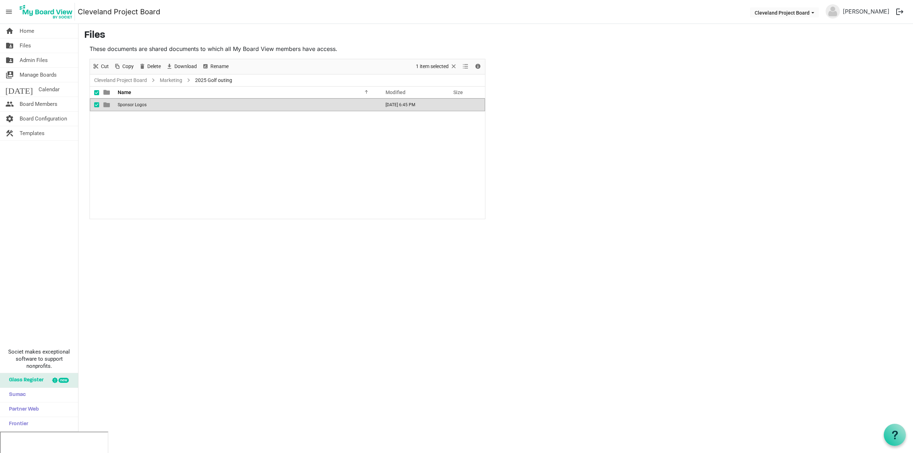
click at [169, 108] on td "Sponsor Logos" at bounding box center [246, 104] width 262 height 13
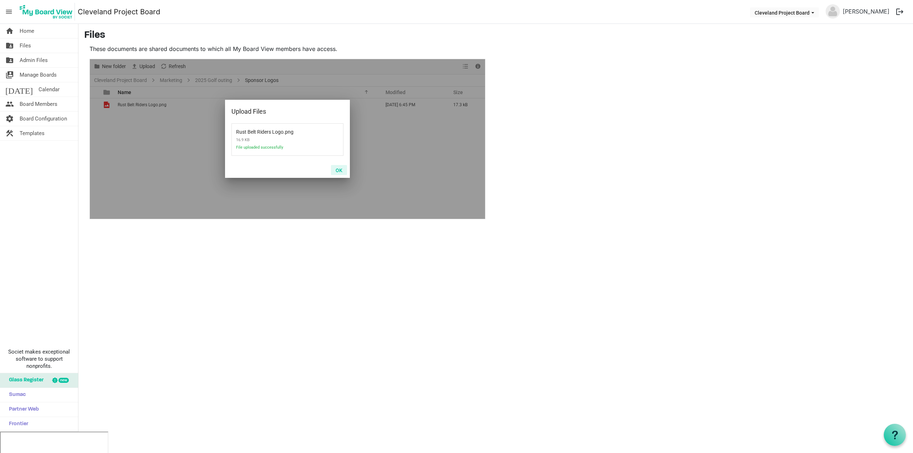
click at [342, 171] on button "OK" at bounding box center [339, 170] width 16 height 10
click at [340, 170] on button "OK" at bounding box center [339, 170] width 16 height 10
click at [339, 170] on button "OK" at bounding box center [339, 170] width 16 height 10
click at [338, 171] on button "OK" at bounding box center [339, 170] width 16 height 10
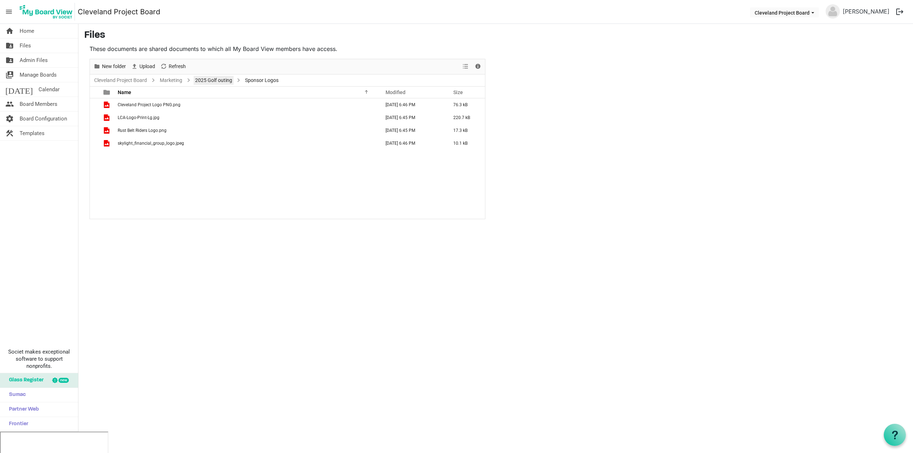
click at [214, 78] on link "2025 Golf outing" at bounding box center [214, 80] width 40 height 9
click at [168, 81] on link "Marketing" at bounding box center [170, 80] width 25 height 9
click at [169, 79] on span "Marketing" at bounding box center [170, 80] width 25 height 9
click at [131, 80] on link "Cleveland Project Board" at bounding box center [121, 80] width 56 height 9
click at [34, 62] on span "Admin Files" at bounding box center [34, 60] width 28 height 14
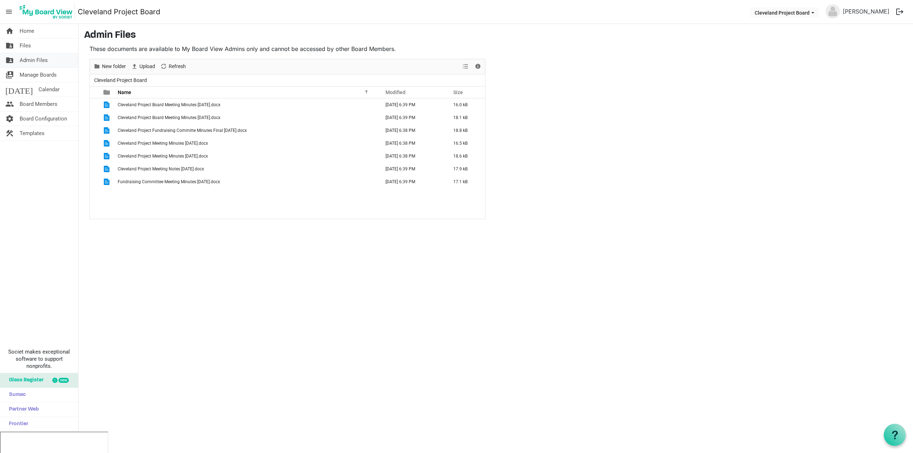
click at [47, 63] on span "Admin Files" at bounding box center [34, 60] width 28 height 14
click at [124, 79] on span "Cleveland Project Board" at bounding box center [121, 80] width 56 height 9
click at [39, 63] on span "Admin Files" at bounding box center [34, 60] width 28 height 14
click at [34, 46] on link "folder_shared Files" at bounding box center [39, 45] width 78 height 14
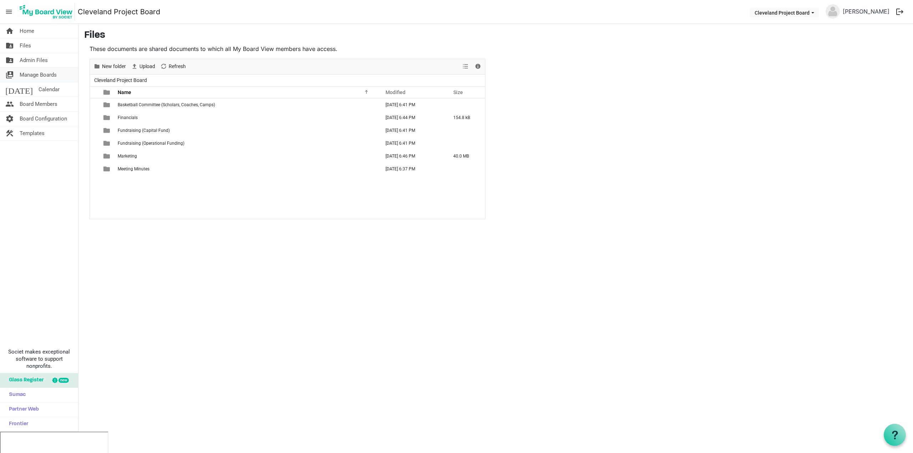
click at [43, 77] on span "Manage Boards" at bounding box center [38, 75] width 37 height 14
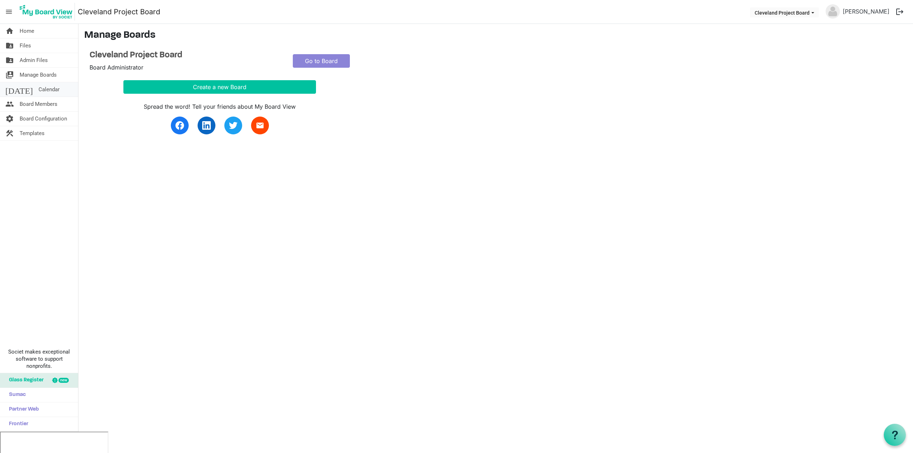
click at [38, 89] on span "Calendar" at bounding box center [48, 89] width 21 height 14
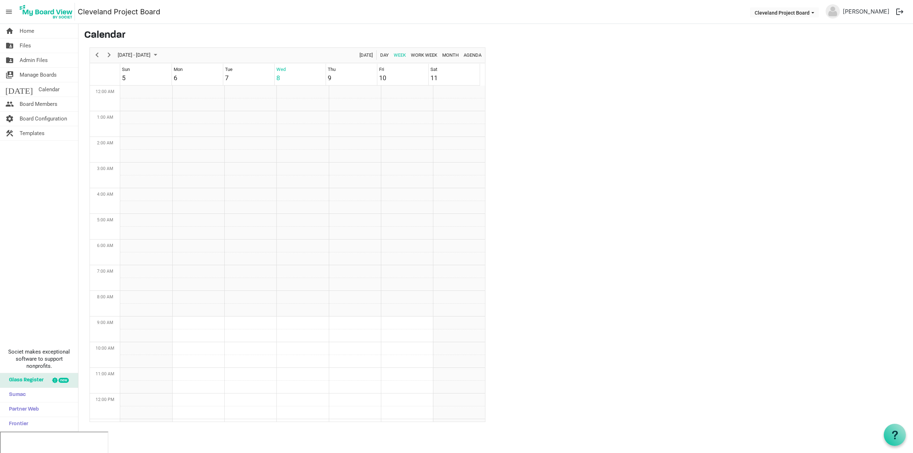
scroll to position [231, 0]
click at [762, 179] on main "Calendar October 05 - 11, 2025 Today Day Week Work Week Month Agenda Sun 5 Mon …" at bounding box center [495, 226] width 834 height 404
click at [298, 220] on td "Week of October 8, 2025" at bounding box center [302, 220] width 52 height 13
click at [299, 254] on td "Week of October 8, 2025" at bounding box center [302, 258] width 52 height 13
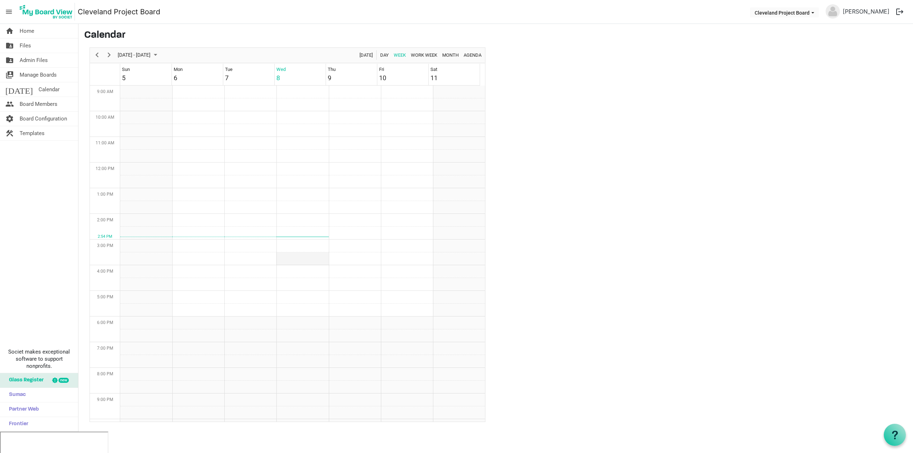
click at [293, 255] on td "Week of October 8, 2025" at bounding box center [302, 258] width 52 height 13
click at [298, 250] on td "Week of October 8, 2025" at bounding box center [302, 248] width 52 height 13
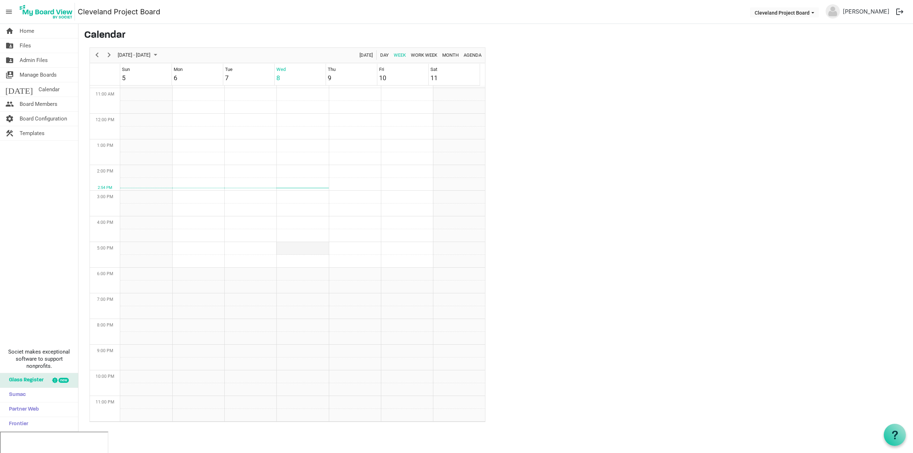
click at [298, 250] on td "Week of October 8, 2025" at bounding box center [302, 248] width 52 height 13
click at [301, 260] on td "Week of October 8, 2025" at bounding box center [302, 261] width 52 height 13
click at [295, 245] on td "Week of October 8, 2025" at bounding box center [302, 248] width 52 height 13
drag, startPoint x: 294, startPoint y: 245, endPoint x: 287, endPoint y: 246, distance: 7.6
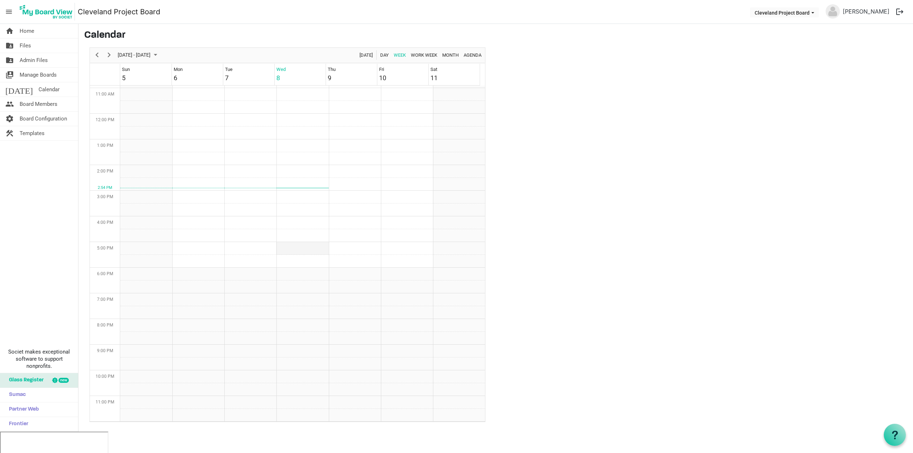
click at [287, 246] on td "Week of October 8, 2025" at bounding box center [302, 248] width 52 height 13
click at [290, 245] on td "Week of October 8, 2025" at bounding box center [302, 248] width 52 height 13
click at [30, 32] on span "Home" at bounding box center [27, 31] width 15 height 14
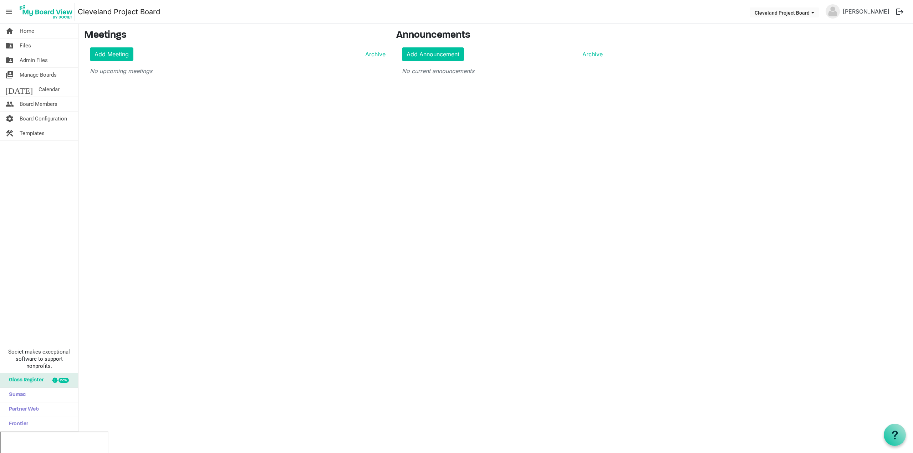
drag, startPoint x: 225, startPoint y: 54, endPoint x: 219, endPoint y: 53, distance: 6.8
click at [219, 53] on div "Add Meeting Archive" at bounding box center [238, 54] width 296 height 14
click at [130, 57] on link "Add Meeting" at bounding box center [111, 54] width 43 height 14
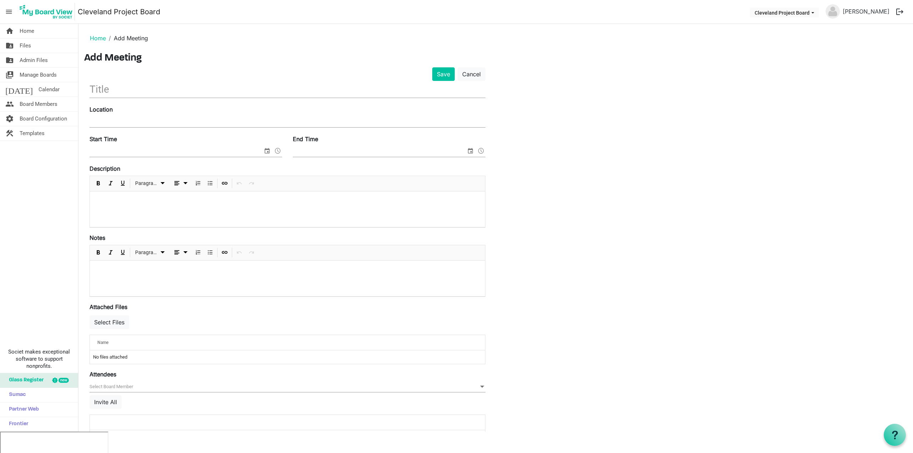
click at [128, 93] on input "text" at bounding box center [287, 89] width 396 height 17
click at [132, 88] on input "text" at bounding box center [287, 89] width 396 height 17
type input "J"
type input "Board Meeting"
type input "TBD"
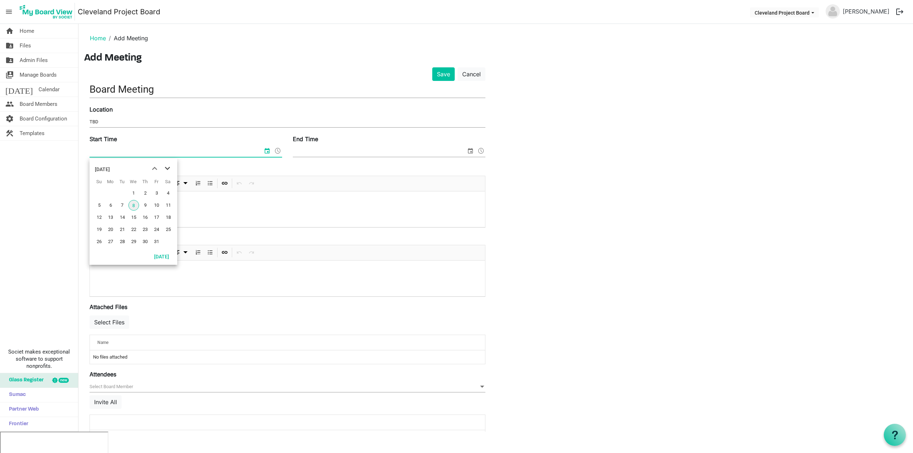
click at [169, 167] on span "next month" at bounding box center [167, 168] width 12 height 13
click at [112, 217] on span "12" at bounding box center [110, 217] width 11 height 11
click at [309, 149] on input "End Time" at bounding box center [379, 151] width 173 height 11
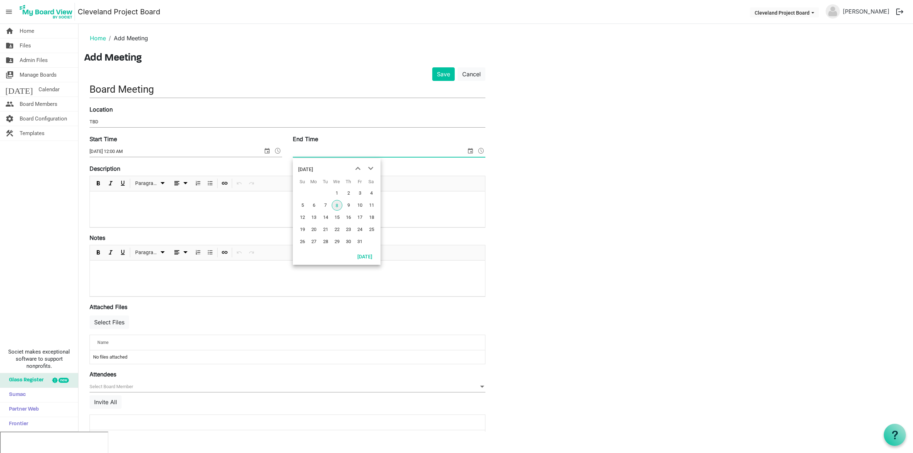
click at [471, 150] on span "select" at bounding box center [470, 150] width 9 height 9
click at [469, 150] on span "select" at bounding box center [470, 150] width 9 height 9
click at [373, 168] on span "next month" at bounding box center [370, 168] width 12 height 13
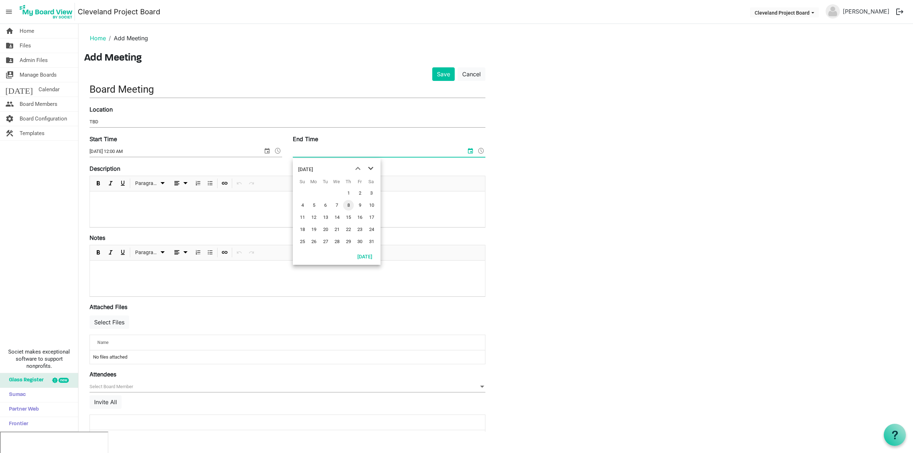
click at [373, 168] on span "next month" at bounding box center [370, 168] width 12 height 13
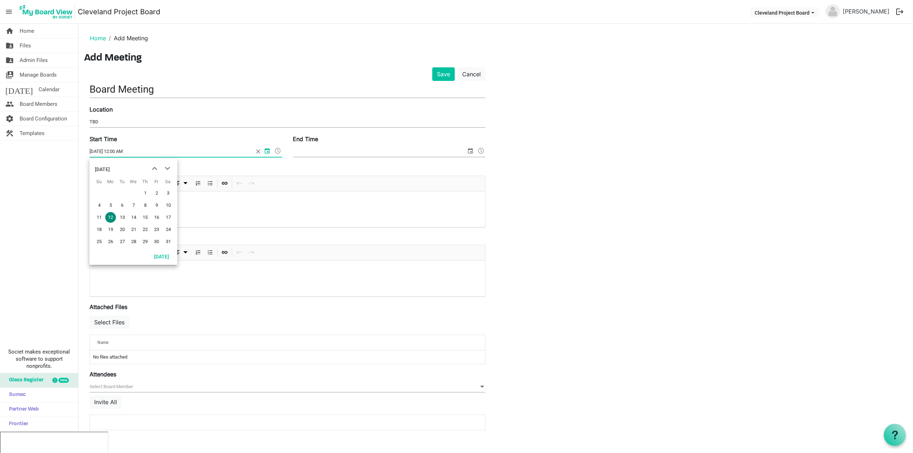
click at [247, 151] on input "1/12/2026 12:00 AM" at bounding box center [171, 151] width 164 height 11
click at [118, 151] on input "1/12/2026 12:00 AM" at bounding box center [171, 151] width 164 height 11
click at [278, 150] on span at bounding box center [277, 150] width 9 height 9
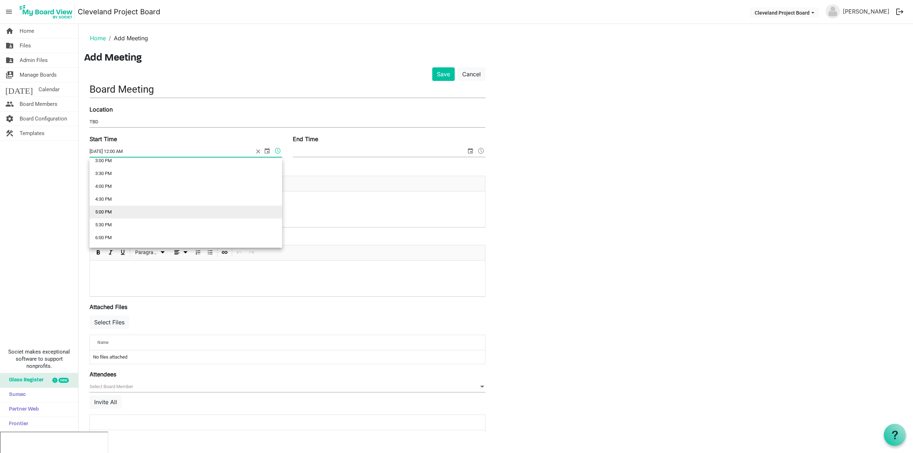
click at [153, 211] on li "5:00 PM" at bounding box center [185, 212] width 192 height 13
type input "1/12/2026 5:00 PM"
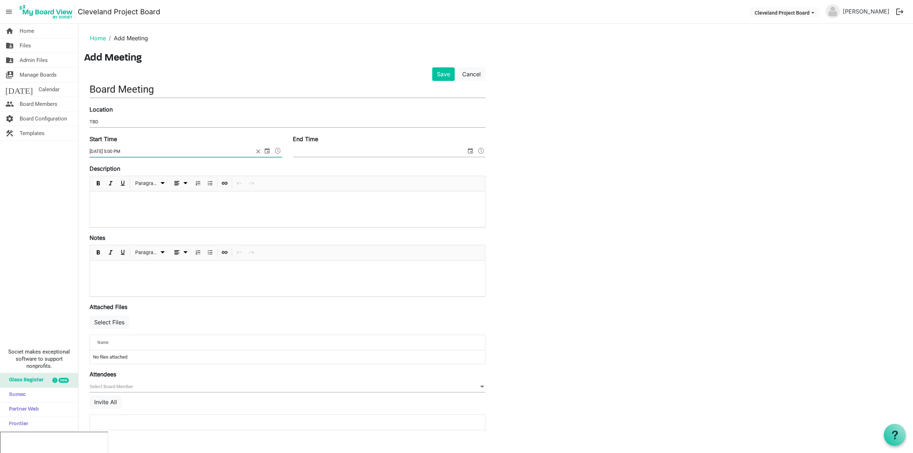
click at [313, 151] on input "End Time" at bounding box center [379, 151] width 173 height 11
click at [370, 166] on span "next month" at bounding box center [370, 168] width 12 height 13
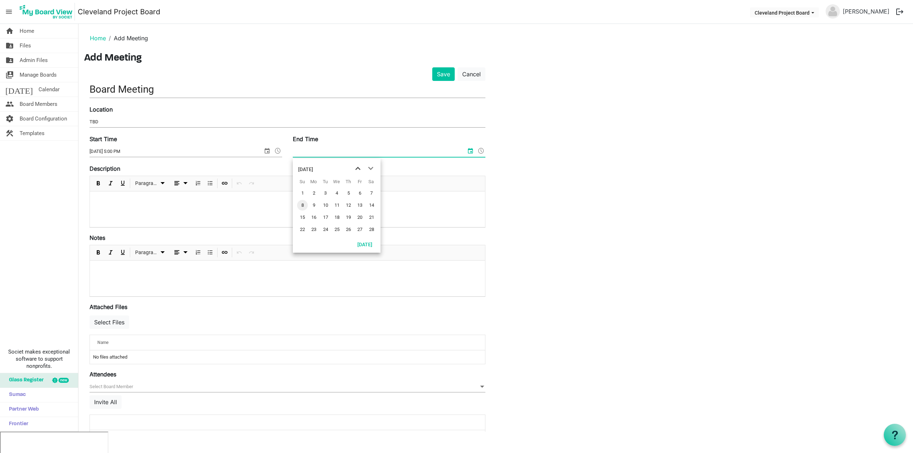
click at [355, 168] on span "previous month" at bounding box center [357, 168] width 12 height 13
click at [312, 218] on span "12" at bounding box center [313, 217] width 11 height 11
click at [329, 151] on input "1/12/2026 12:00 AM" at bounding box center [375, 151] width 164 height 11
click at [480, 149] on span at bounding box center [481, 150] width 9 height 9
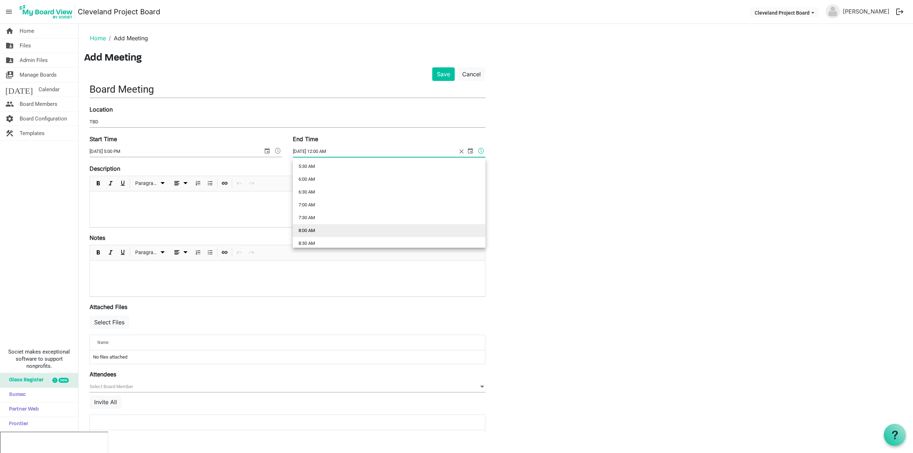
click at [325, 225] on li "8:00 AM" at bounding box center [389, 230] width 192 height 13
click at [559, 121] on div "Save Cancel Board Meeting Location TBD Start Time 1/12/2026 5:00 PM End Time 1/…" at bounding box center [495, 258] width 823 height 383
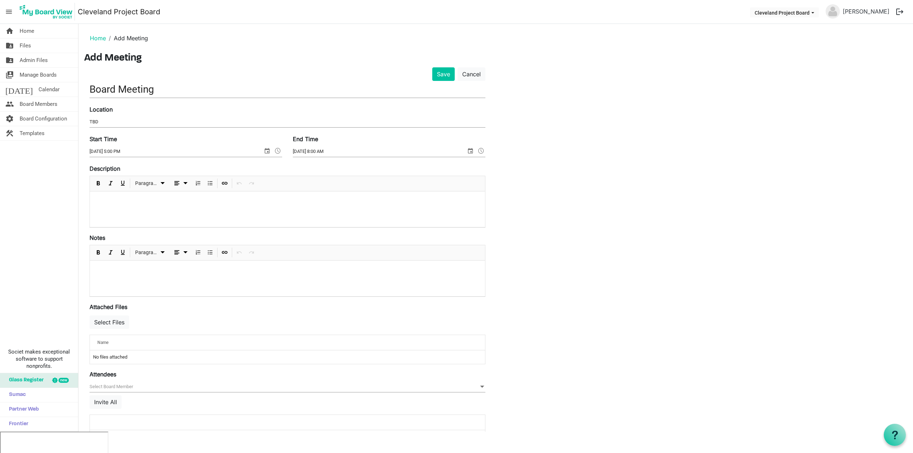
click at [484, 152] on span at bounding box center [481, 150] width 9 height 9
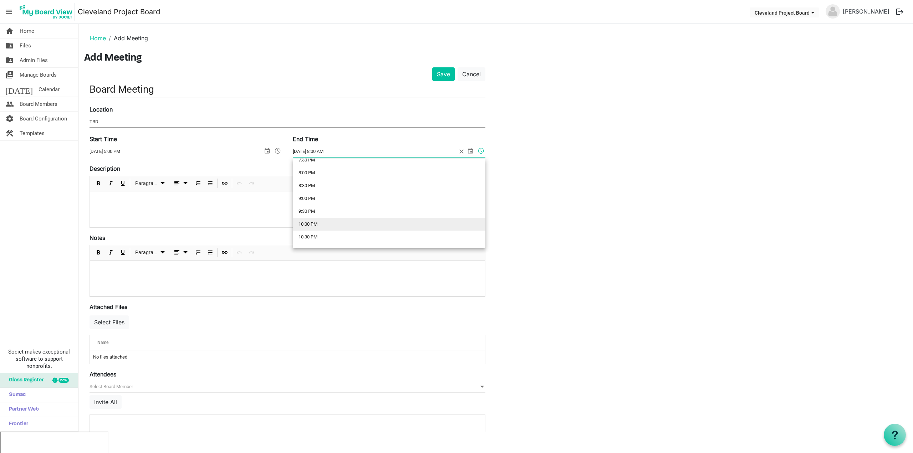
scroll to position [497, 0]
click at [346, 180] on li "8:00 PM" at bounding box center [389, 184] width 192 height 13
type input "1/12/2026 8:00 PM"
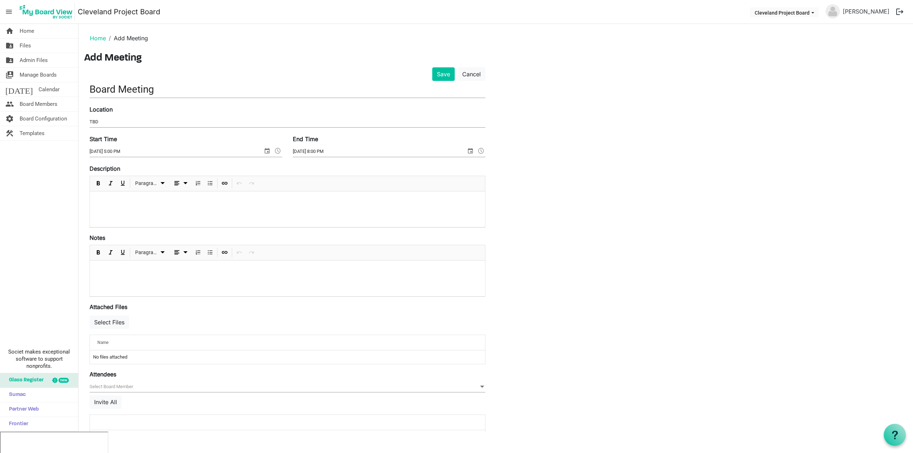
drag, startPoint x: 527, startPoint y: 160, endPoint x: 516, endPoint y: 154, distance: 12.8
click at [516, 154] on div "Save Cancel Board Meeting Location TBD Start Time 1/12/2026 5:00 PM End Time 1/…" at bounding box center [495, 258] width 823 height 383
click at [400, 217] on div at bounding box center [287, 209] width 395 height 36
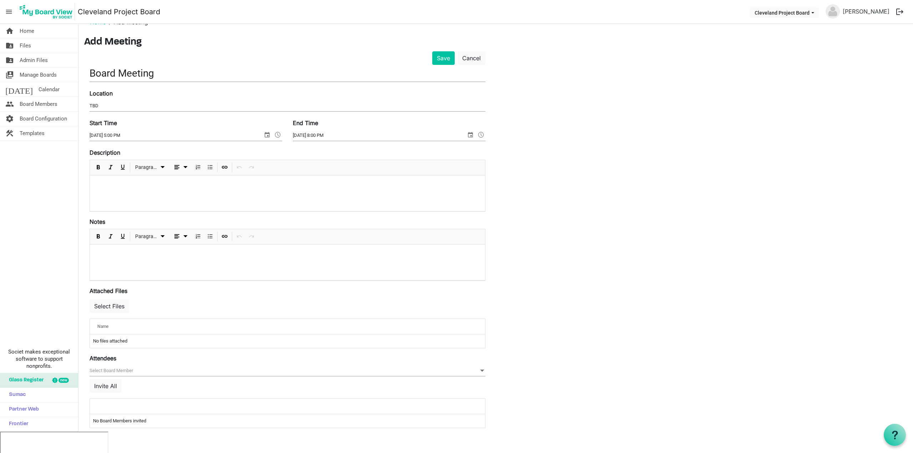
scroll to position [24, 0]
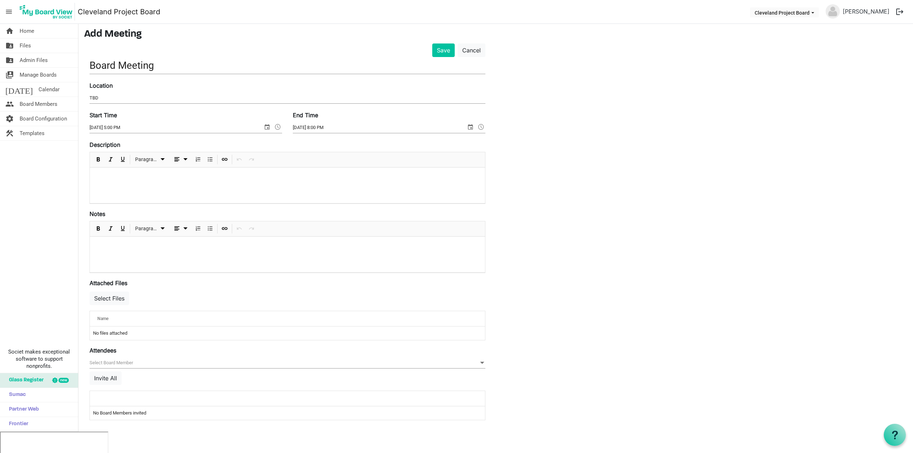
click at [181, 256] on div at bounding box center [287, 255] width 395 height 36
click at [114, 301] on button "Select Files" at bounding box center [109, 299] width 40 height 14
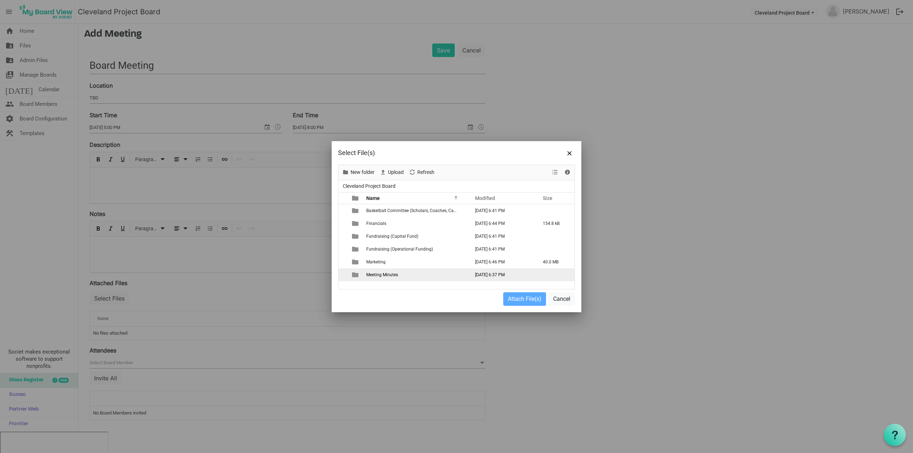
click at [387, 274] on span "Meeting Minutes" at bounding box center [382, 274] width 32 height 5
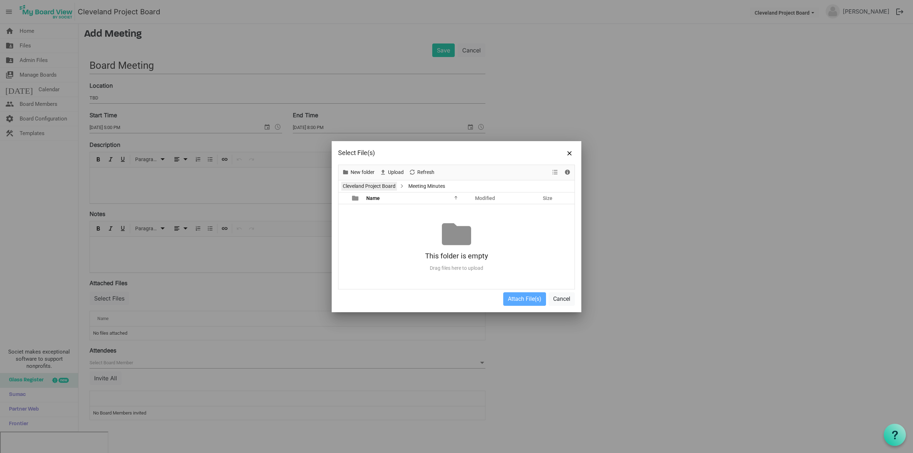
click at [388, 187] on link "Cleveland Project Board" at bounding box center [369, 186] width 56 height 9
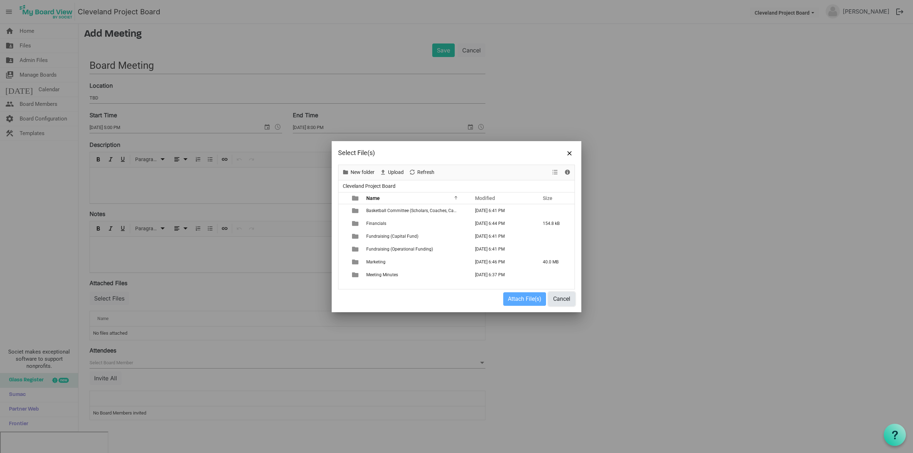
click at [559, 298] on button "Cancel" at bounding box center [561, 299] width 26 height 14
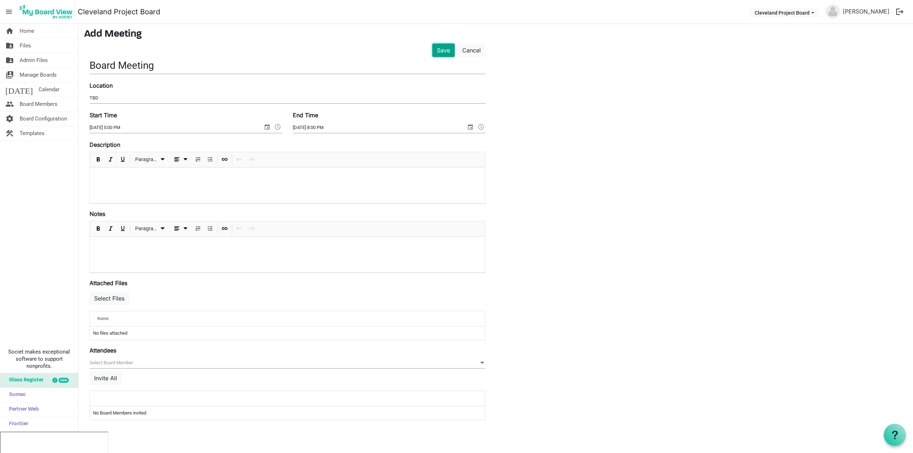
click at [442, 51] on button "Save" at bounding box center [443, 50] width 22 height 14
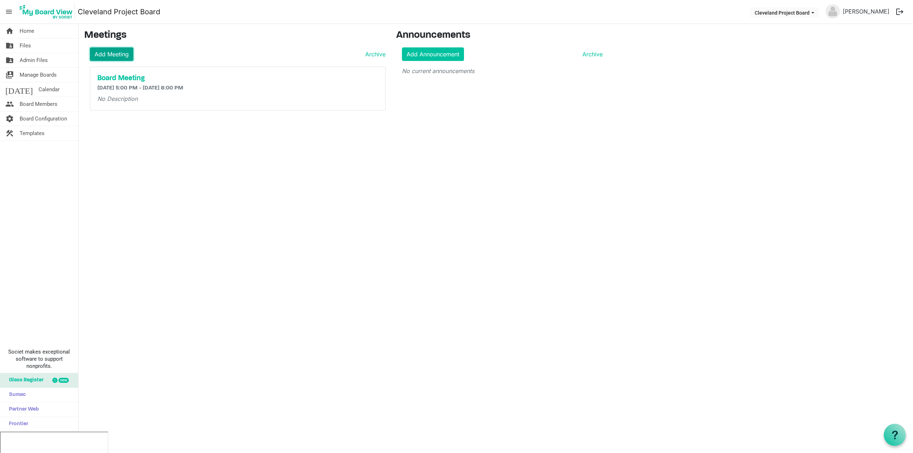
click at [119, 56] on link "Add Meeting" at bounding box center [111, 54] width 43 height 14
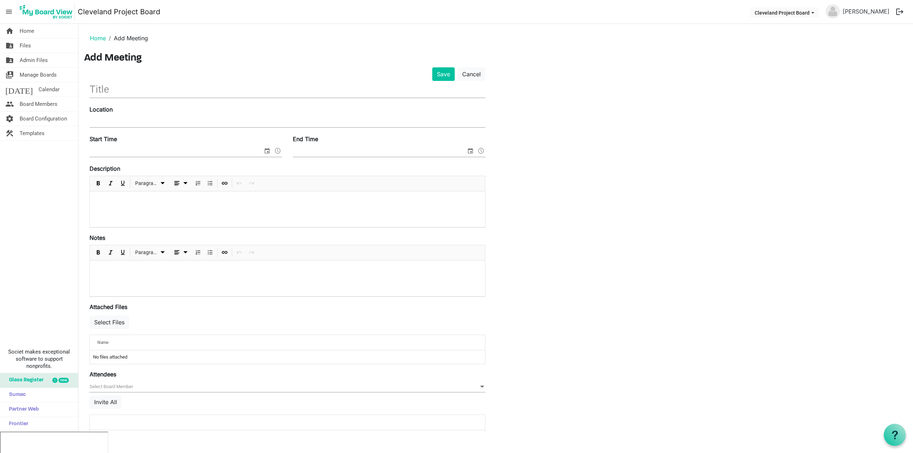
click at [172, 85] on input "text" at bounding box center [287, 89] width 396 height 17
type input "Board Meeting"
type input "TBD"
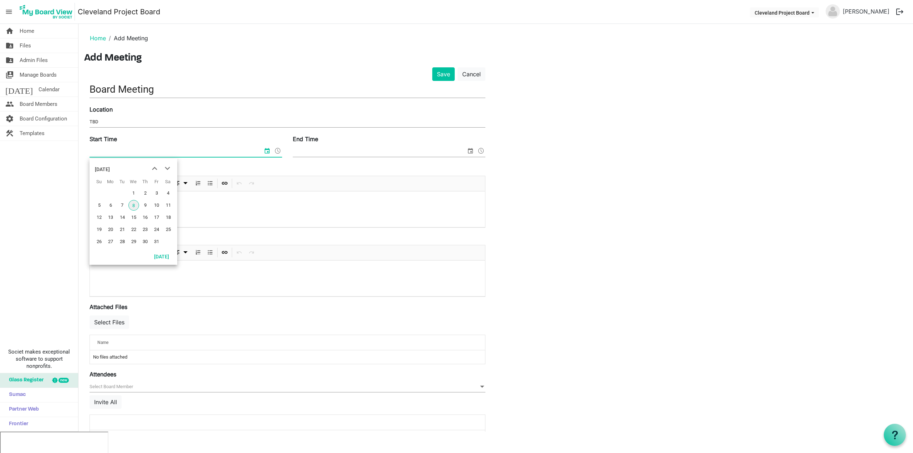
click at [143, 148] on input "Start Time" at bounding box center [175, 151] width 173 height 11
type input "d"
click at [170, 168] on span "next month" at bounding box center [167, 168] width 12 height 13
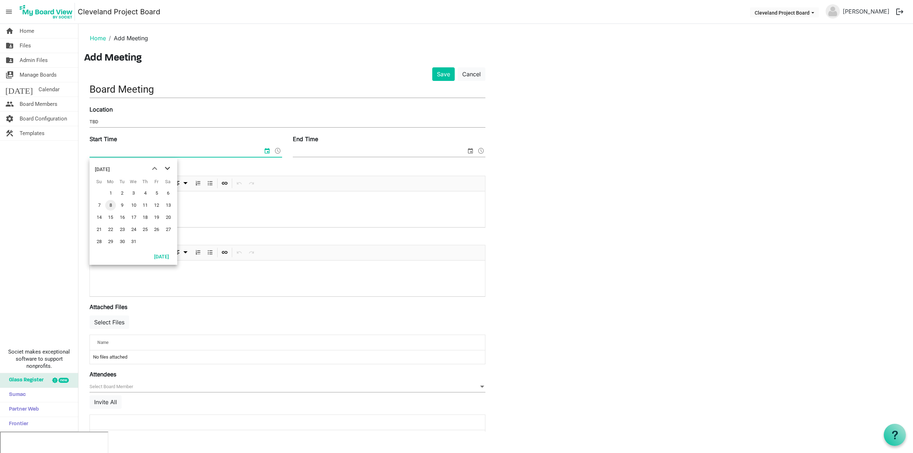
click at [170, 168] on span "next month" at bounding box center [167, 168] width 12 height 13
click at [112, 217] on span "13" at bounding box center [110, 217] width 11 height 11
type input "[DATE] 12:00 AM"
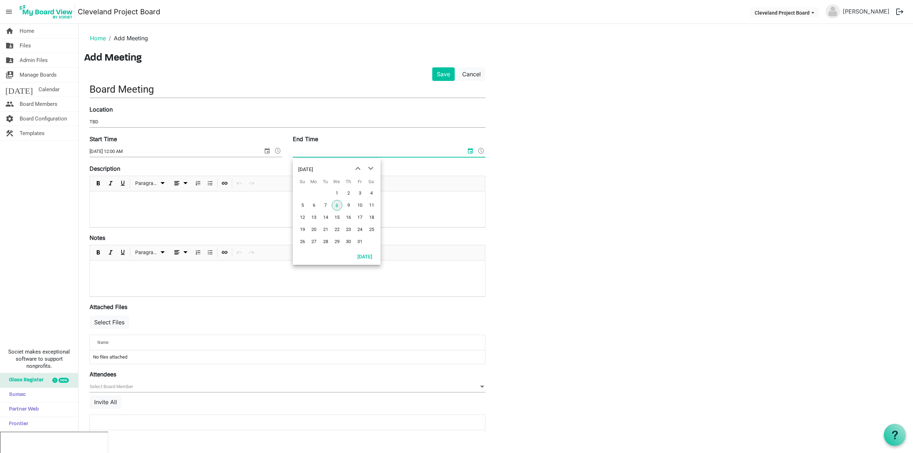
click at [319, 151] on input "End Time" at bounding box center [379, 151] width 173 height 11
click at [368, 166] on span "next month" at bounding box center [370, 168] width 12 height 13
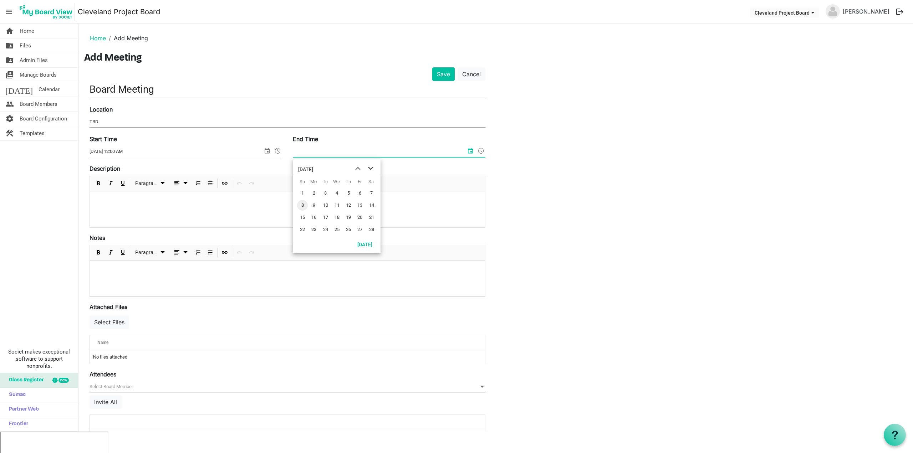
click at [368, 166] on span "next month" at bounding box center [370, 168] width 12 height 13
click at [316, 217] on span "13" at bounding box center [313, 217] width 11 height 11
type input "[DATE] 12:00 AM"
click at [279, 149] on span at bounding box center [277, 150] width 9 height 9
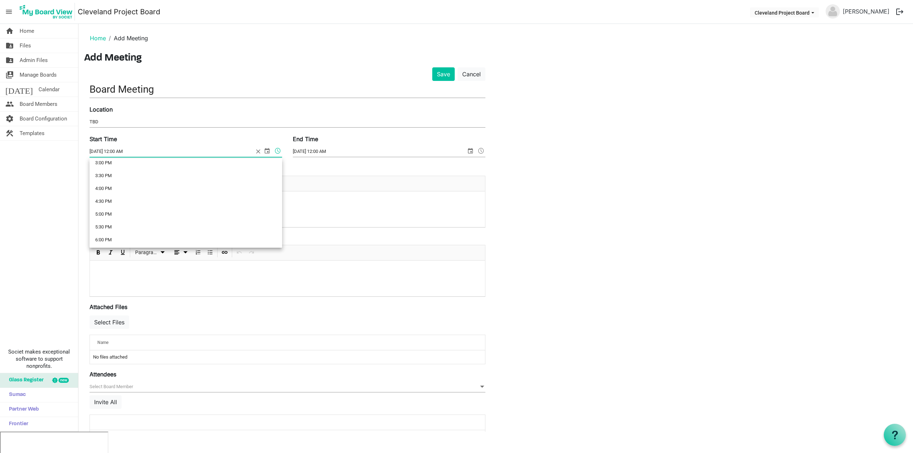
scroll to position [393, 0]
click at [163, 209] on li "5:00 PM" at bounding box center [185, 211] width 192 height 13
type input "[DATE] 5:00 PM"
click at [481, 150] on span at bounding box center [481, 150] width 9 height 9
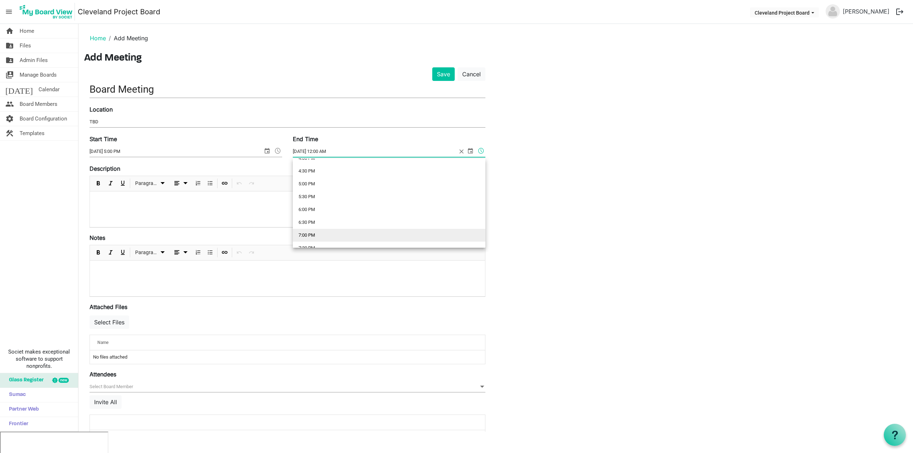
scroll to position [431, 0]
click at [398, 222] on li "7:00 PM" at bounding box center [389, 224] width 192 height 13
type input "4/13/2026 7:00 PM"
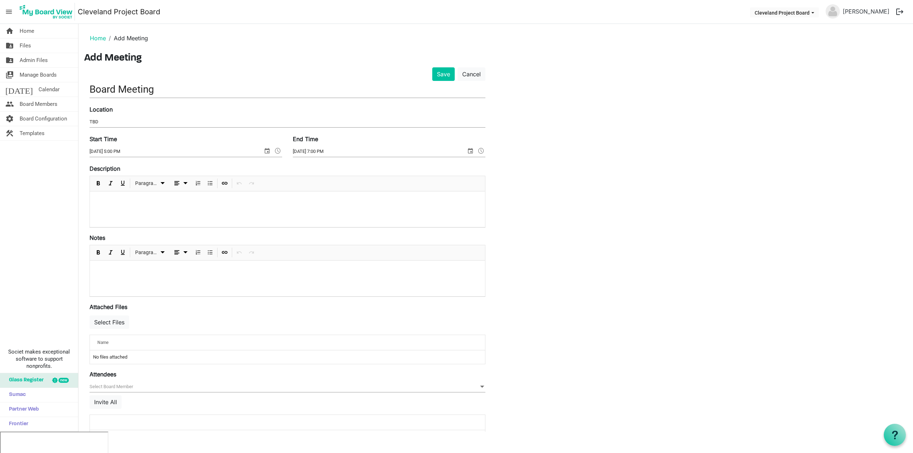
click at [253, 209] on div at bounding box center [287, 209] width 395 height 36
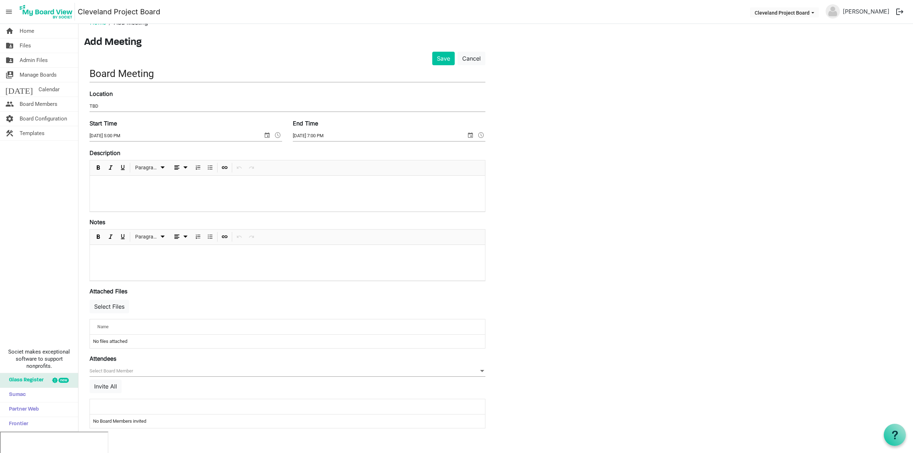
scroll to position [24, 0]
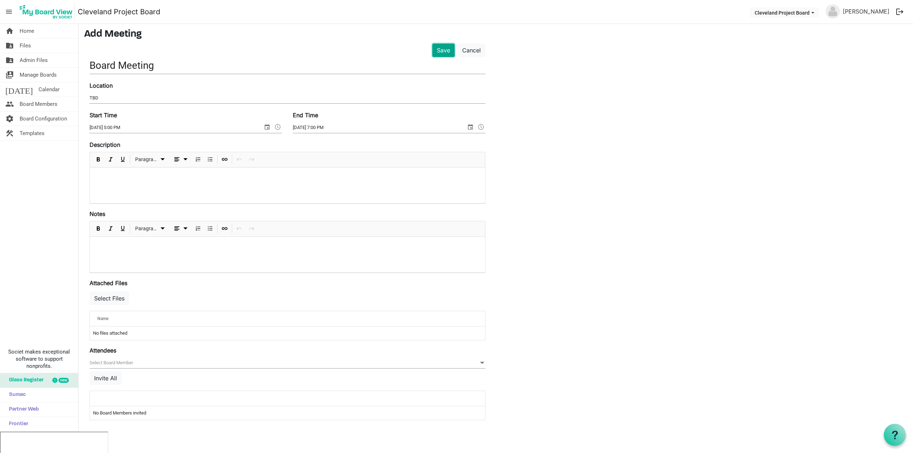
click at [443, 53] on button "Save" at bounding box center [443, 50] width 22 height 14
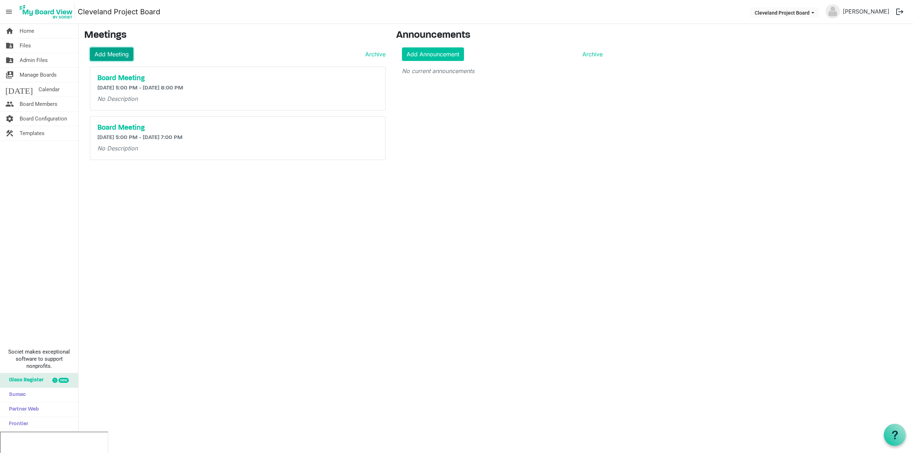
click at [123, 53] on link "Add Meeting" at bounding box center [111, 54] width 43 height 14
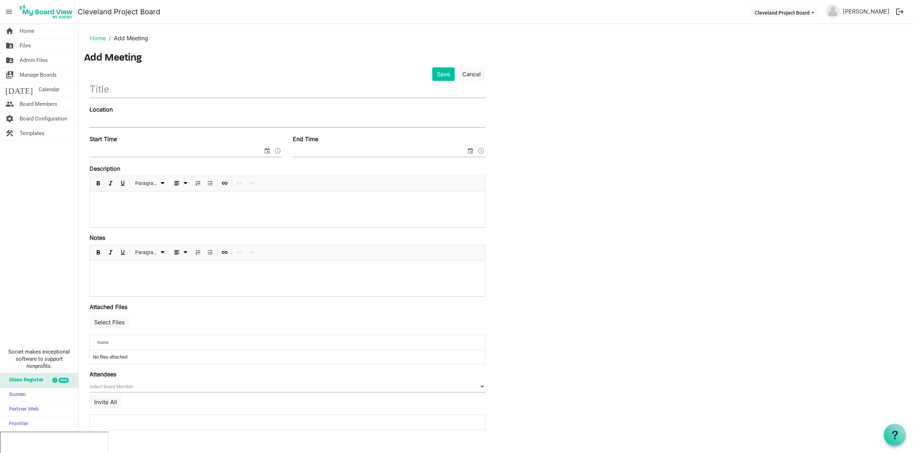
click at [328, 89] on input "text" at bounding box center [287, 89] width 396 height 17
type input "Board Meeting"
type input "TBD"
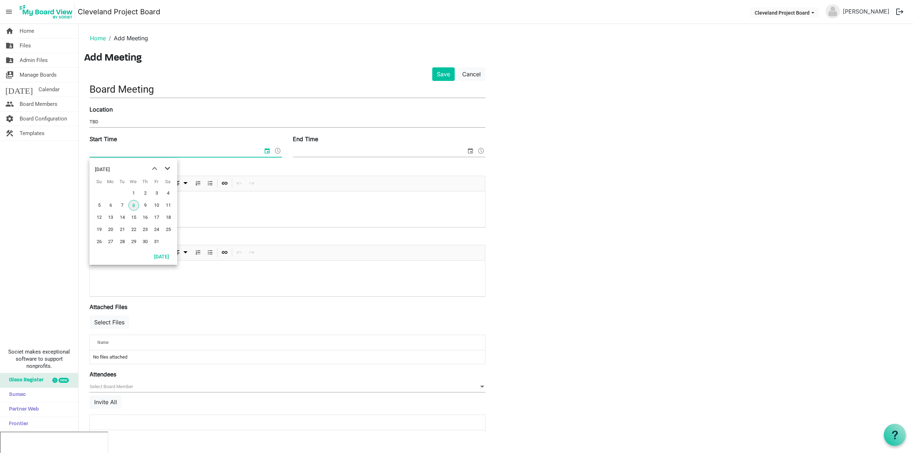
click at [169, 165] on span "next month" at bounding box center [167, 168] width 12 height 13
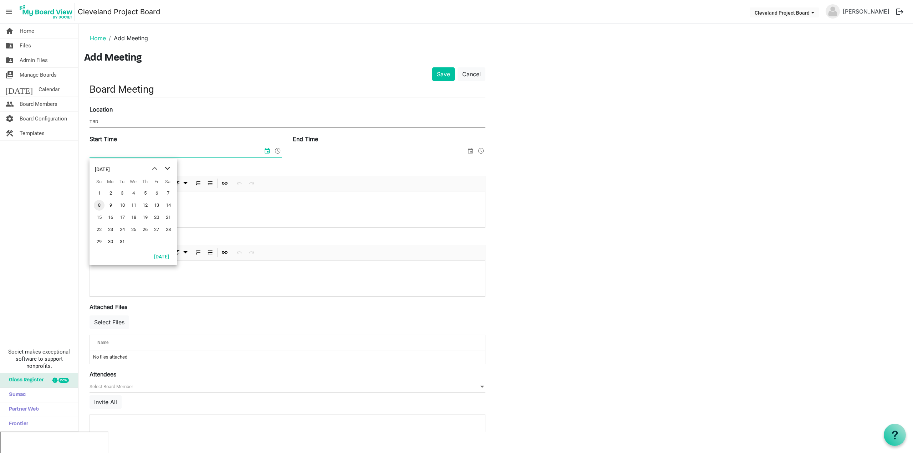
click at [169, 165] on span "next month" at bounding box center [167, 168] width 12 height 13
click at [111, 228] on span "22" at bounding box center [110, 229] width 11 height 11
type input "6/22/2026 12:00 AM"
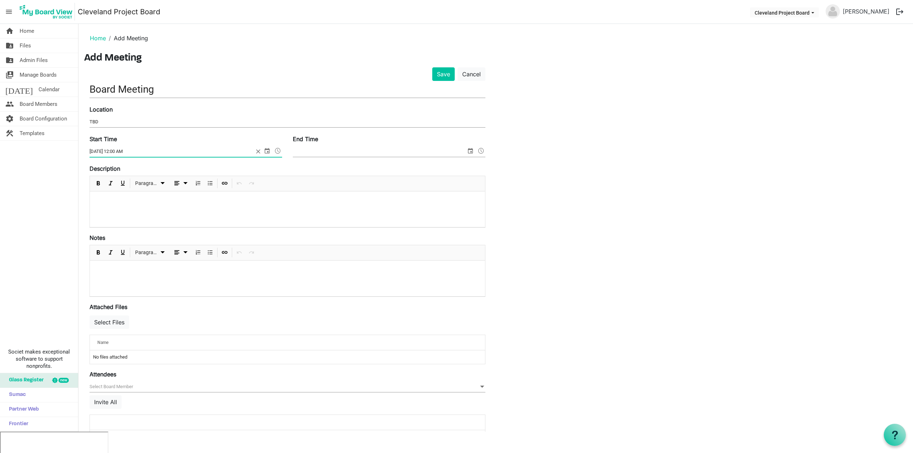
click at [483, 151] on span at bounding box center [481, 150] width 9 height 9
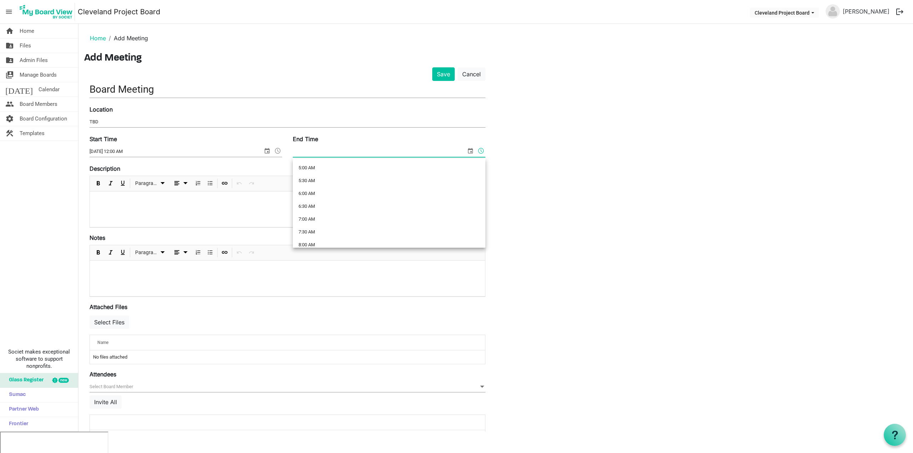
scroll to position [143, 0]
click at [318, 206] on li "7:00 AM" at bounding box center [389, 205] width 192 height 13
click at [484, 150] on span at bounding box center [481, 150] width 9 height 9
click at [329, 197] on li "7:00 PM" at bounding box center [389, 194] width 192 height 13
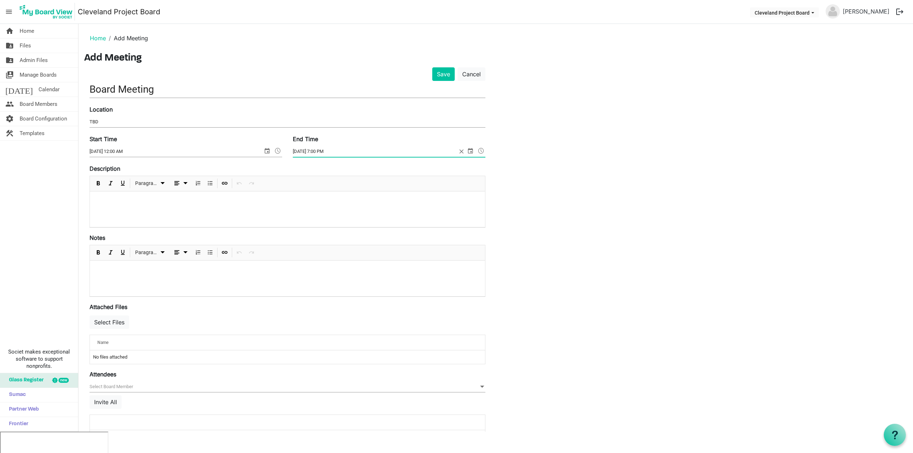
click at [298, 150] on input "10/8/2025 7:00 PM" at bounding box center [375, 151] width 164 height 11
click at [302, 151] on input "10/8/2025 7:00 PM" at bounding box center [375, 151] width 164 height 11
click at [535, 169] on div "Save Cancel Board Meeting Location TBD Start Time 6/22/2026 12:00 AM End Time 6…" at bounding box center [495, 258] width 823 height 383
click at [314, 151] on input "6/22/2025 7:00 PM" at bounding box center [379, 151] width 173 height 11
type input "6/22/2026 7:00 PM"
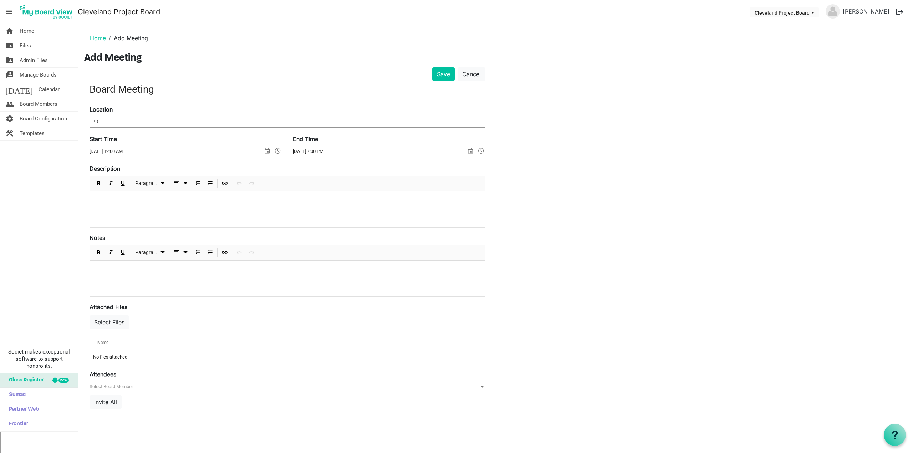
click at [565, 240] on div "Save Cancel Board Meeting Location TBD Start Time 6/22/2026 12:00 AM End Time 6…" at bounding box center [495, 258] width 823 height 383
click at [394, 155] on input "6/22/2026 7:00 PM" at bounding box center [379, 151] width 173 height 11
click at [550, 252] on div "Save Cancel Board Meeting Location TBD Start Time 6/22/2026 12:00 AM End Time 6…" at bounding box center [495, 258] width 823 height 383
click at [279, 150] on span at bounding box center [277, 150] width 9 height 9
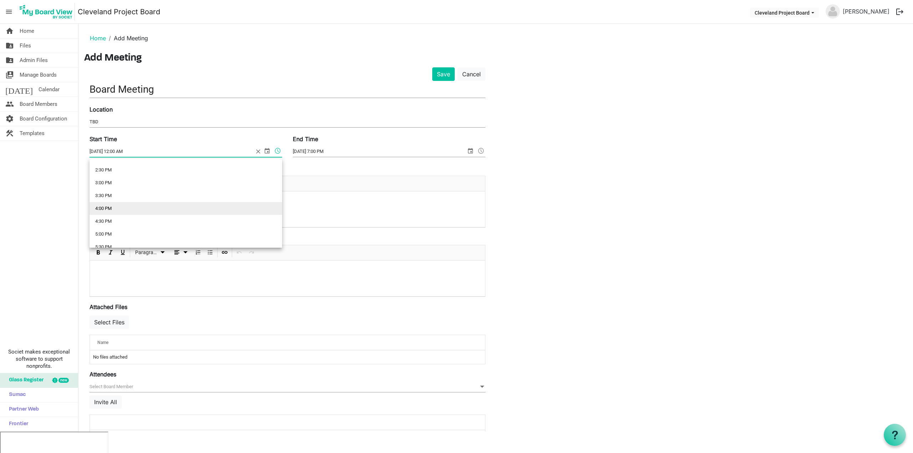
scroll to position [392, 0]
click at [182, 211] on li "5:00 PM" at bounding box center [185, 212] width 192 height 13
type input "6/22/2026 5:00 PM"
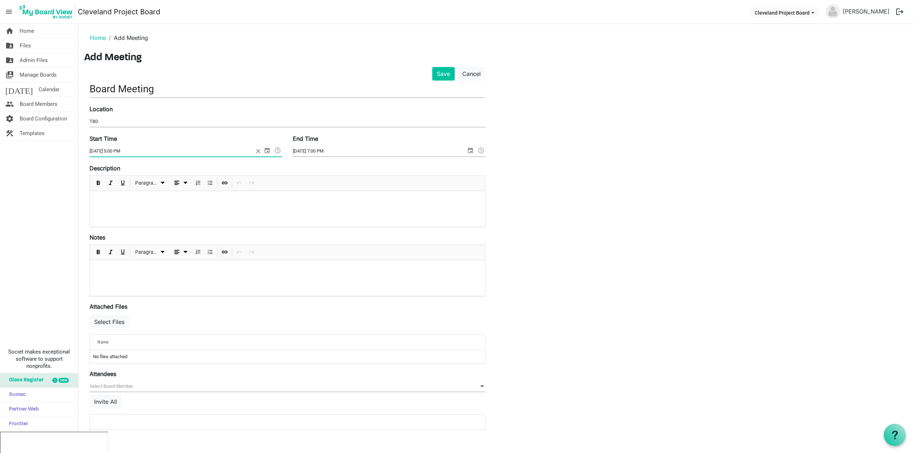
scroll to position [0, 0]
click at [441, 77] on button "Save" at bounding box center [443, 74] width 22 height 14
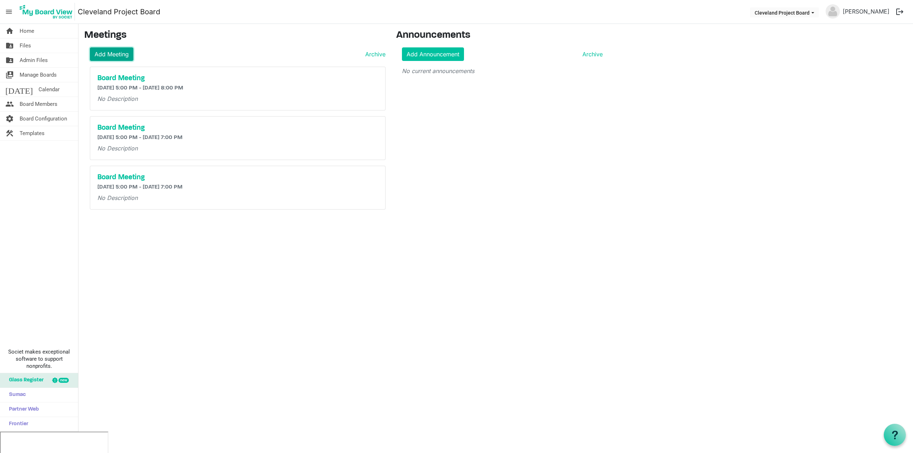
click at [115, 59] on link "Add Meeting" at bounding box center [111, 54] width 43 height 14
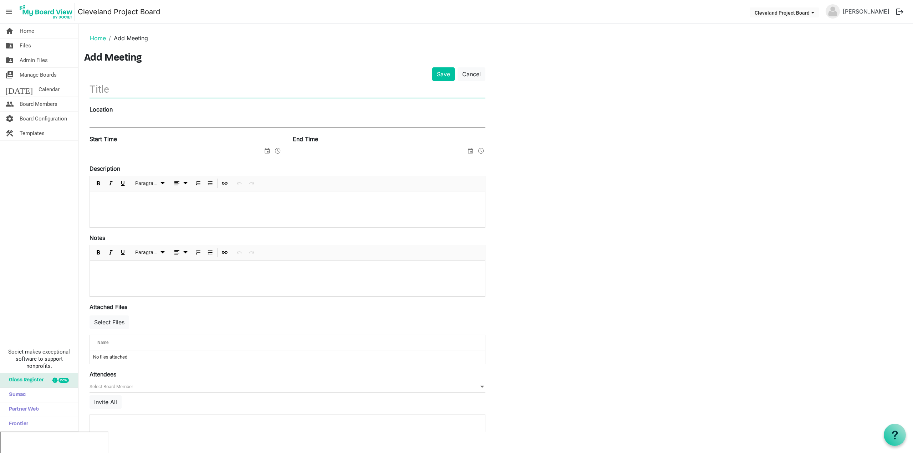
click at [193, 93] on input "text" at bounding box center [287, 89] width 396 height 17
type input "Board Meeting"
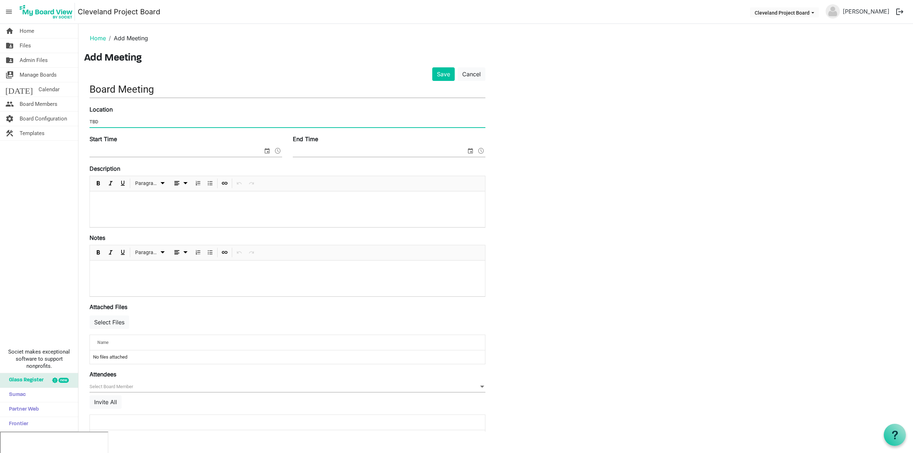
type input "TBD"
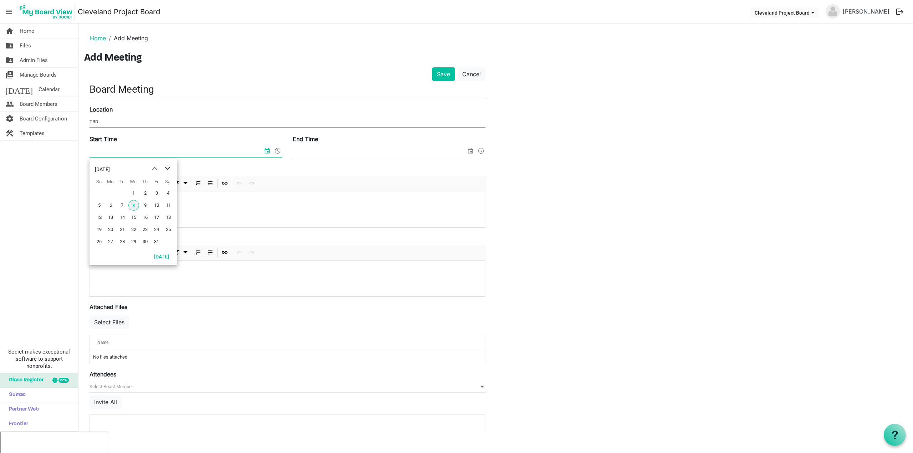
click at [169, 167] on span "next month" at bounding box center [167, 168] width 12 height 13
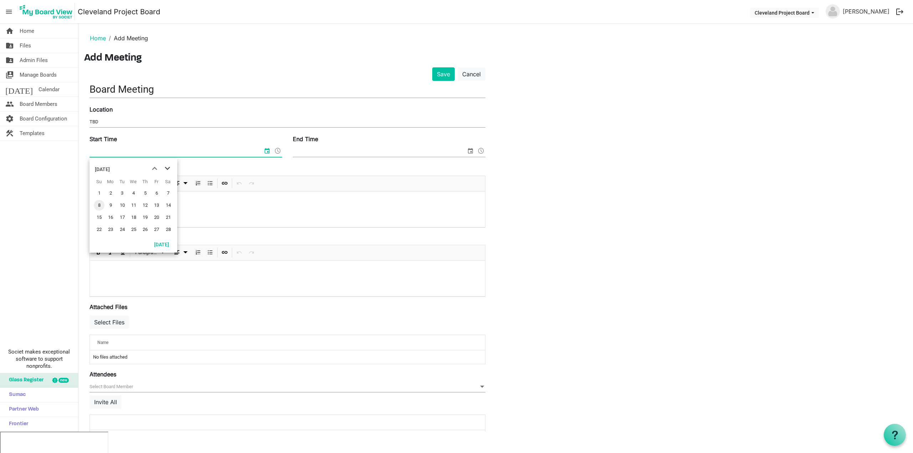
click at [169, 167] on span "next month" at bounding box center [167, 168] width 12 height 13
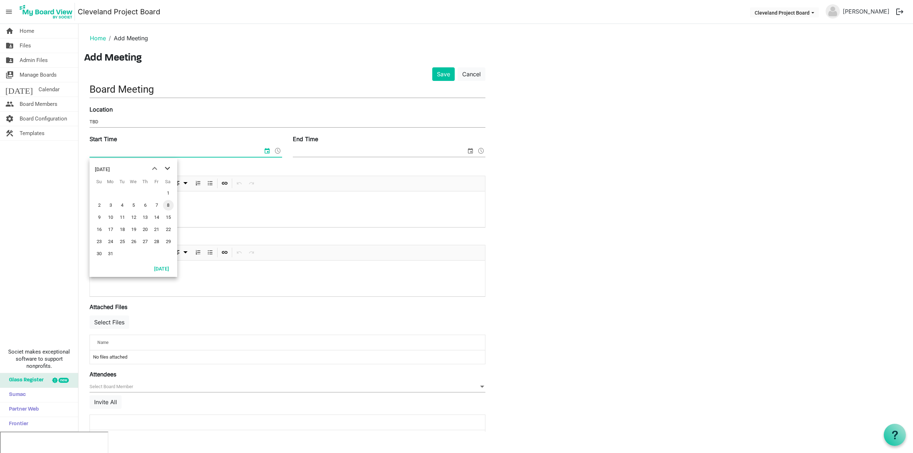
click at [169, 167] on span "next month" at bounding box center [167, 168] width 12 height 13
click at [110, 206] on span "5" at bounding box center [110, 205] width 11 height 11
click at [279, 152] on span at bounding box center [277, 150] width 9 height 9
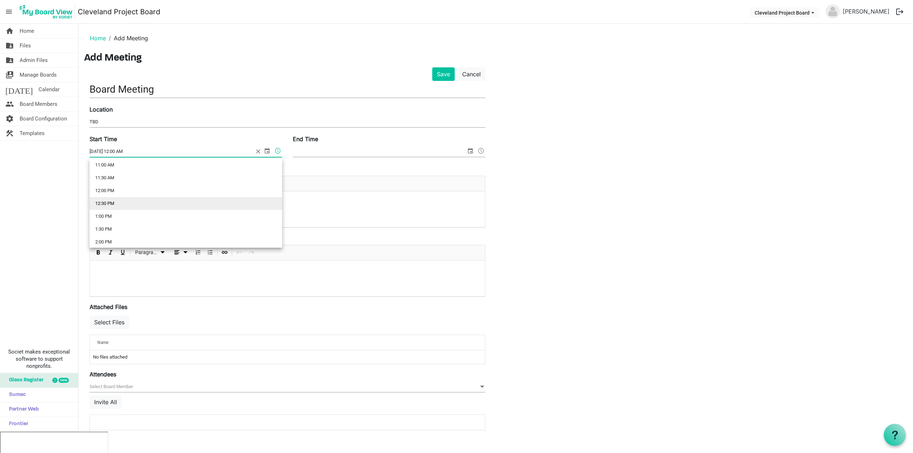
scroll to position [392, 0]
click at [211, 209] on li "5:00 PM" at bounding box center [185, 212] width 192 height 13
type input "10/5/2026 5:00 PM"
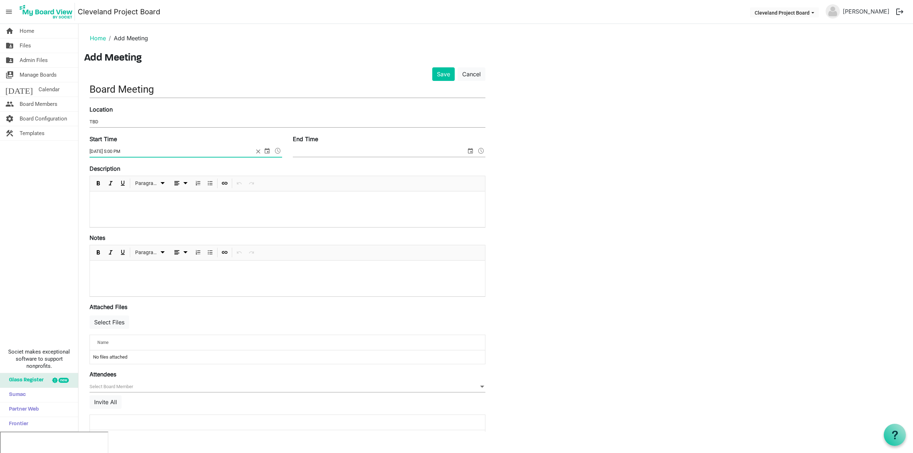
click at [469, 152] on span "select" at bounding box center [470, 150] width 9 height 9
click at [370, 168] on span "next month" at bounding box center [370, 168] width 12 height 13
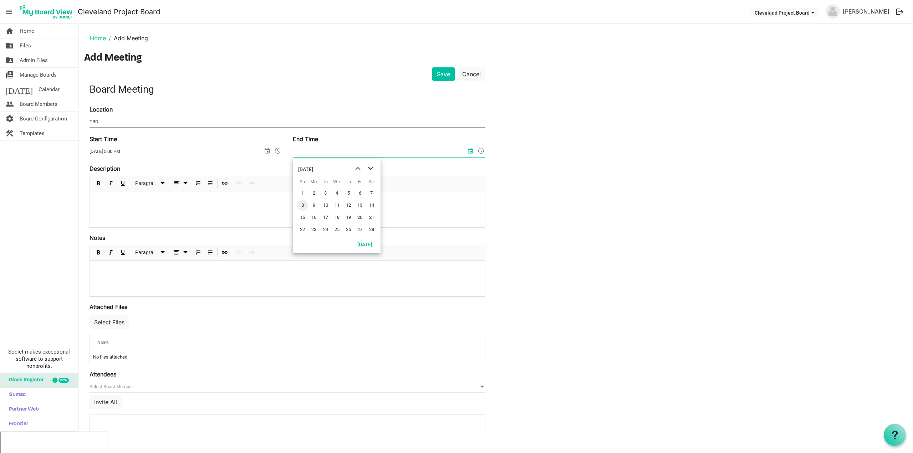
click at [370, 168] on span "next month" at bounding box center [370, 168] width 12 height 13
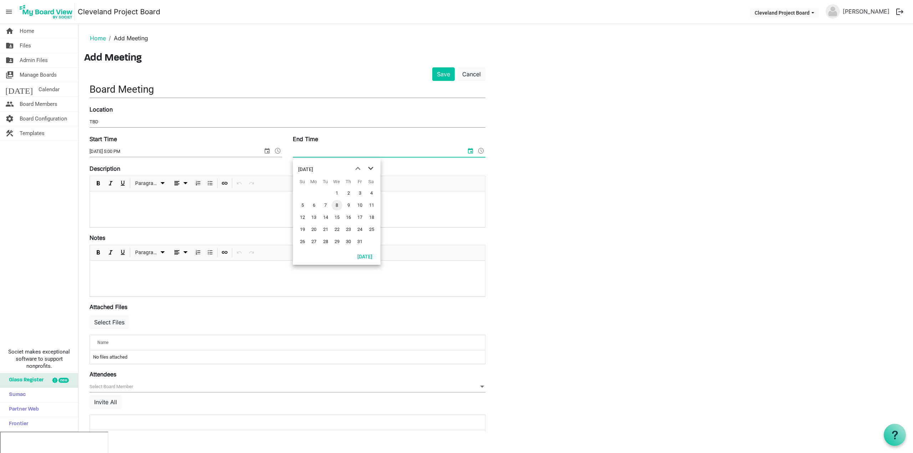
click at [370, 168] on span "next month" at bounding box center [370, 168] width 12 height 13
click at [316, 205] on span "5" at bounding box center [313, 205] width 11 height 11
click at [479, 149] on span at bounding box center [481, 150] width 9 height 9
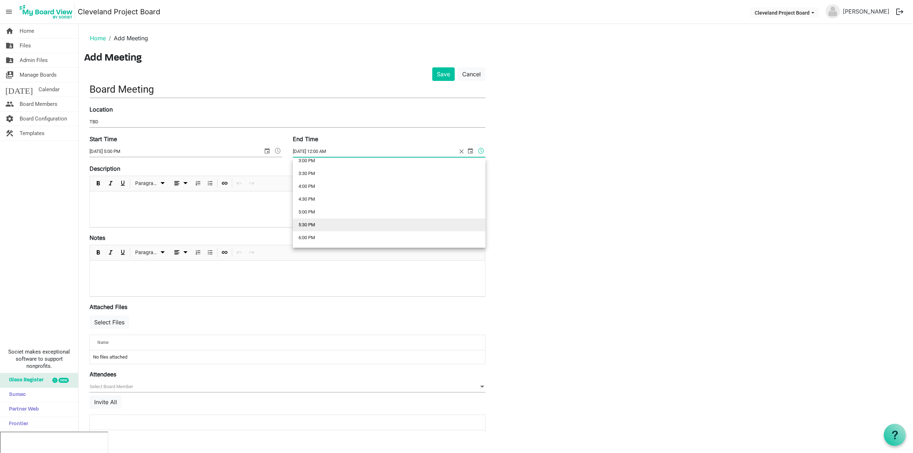
scroll to position [428, 0]
click at [344, 227] on li "7:00 PM" at bounding box center [389, 227] width 192 height 13
type input "10/5/2026 7:00 PM"
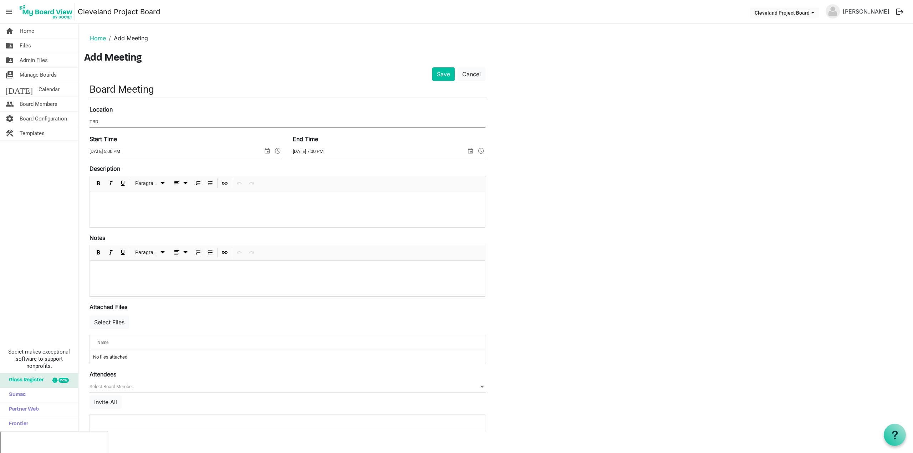
click at [524, 161] on div "Save Cancel Board Meeting Location TBD Start Time 10/5/2026 5:00 PM End Time 10…" at bounding box center [495, 258] width 823 height 383
drag, startPoint x: 525, startPoint y: 125, endPoint x: 523, endPoint y: 122, distance: 4.0
click at [523, 122] on div "Save Cancel Board Meeting Location TBD Start Time 10/5/2026 5:00 PM End Time 10…" at bounding box center [495, 258] width 823 height 383
drag, startPoint x: 527, startPoint y: 139, endPoint x: 517, endPoint y: 132, distance: 11.6
click at [523, 135] on div "Save Cancel Board Meeting Location TBD Start Time 10/5/2026 5:00 PM End Time 10…" at bounding box center [495, 258] width 823 height 383
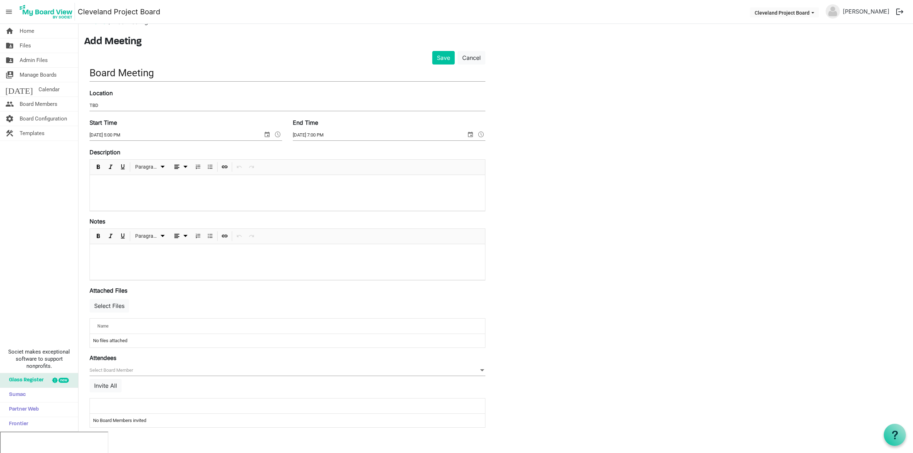
scroll to position [24, 0]
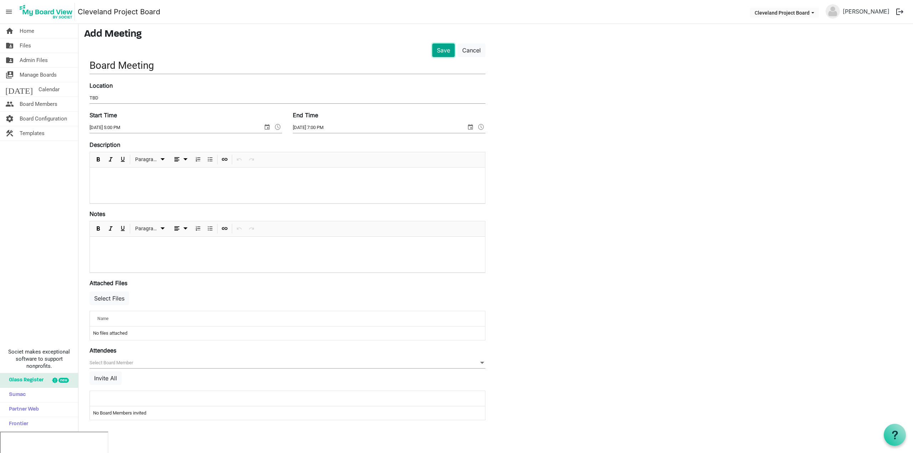
click at [439, 52] on button "Save" at bounding box center [443, 50] width 22 height 14
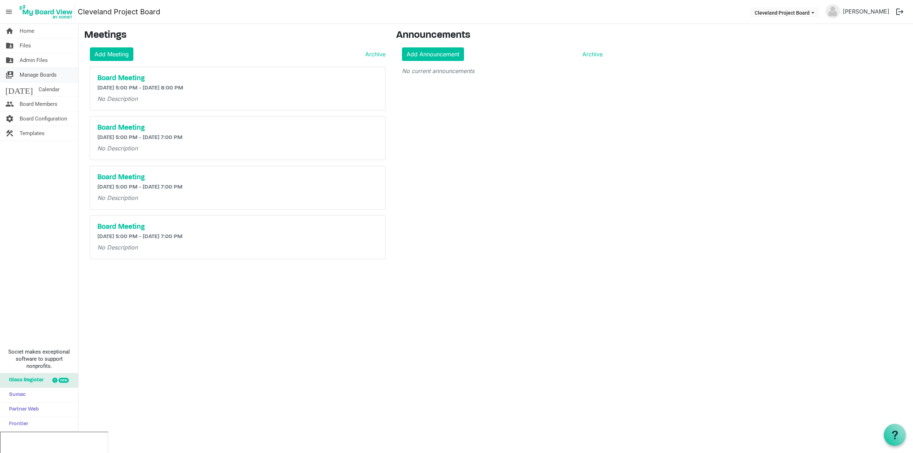
click at [40, 76] on span "Manage Boards" at bounding box center [38, 75] width 37 height 14
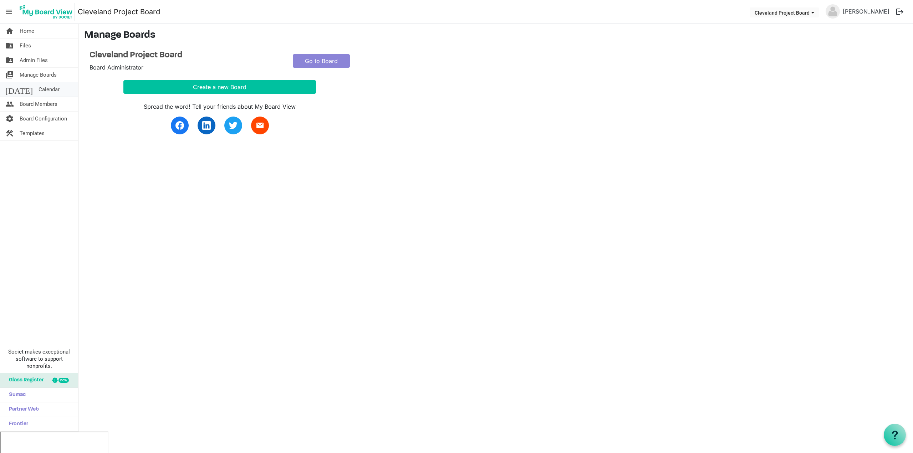
click at [42, 90] on link "[DATE] Calendar" at bounding box center [39, 89] width 78 height 14
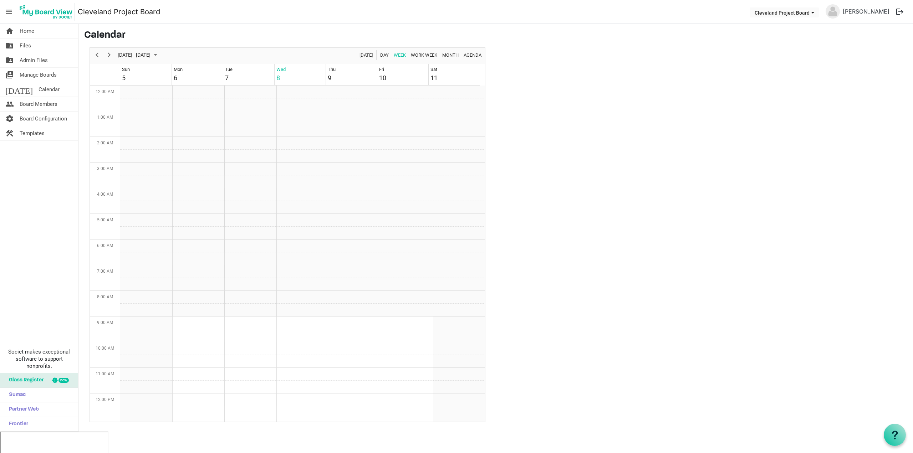
scroll to position [231, 0]
click at [112, 56] on span "Next" at bounding box center [109, 55] width 9 height 9
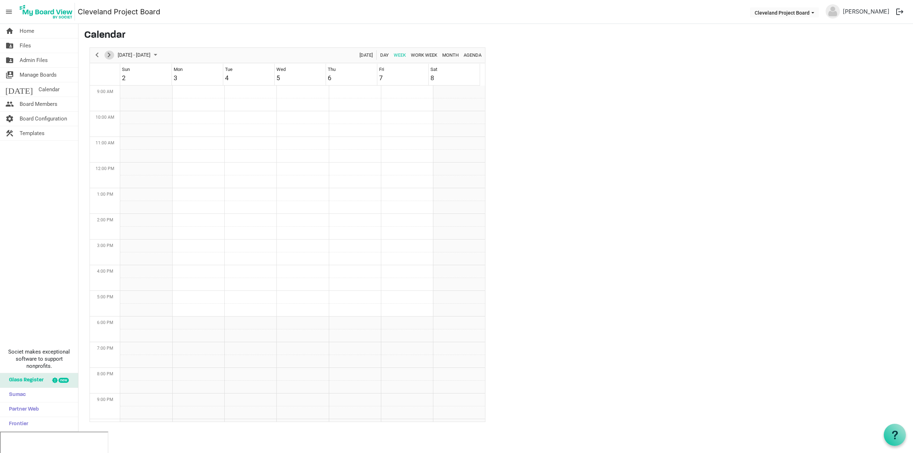
click at [112, 56] on span "Next" at bounding box center [109, 55] width 9 height 9
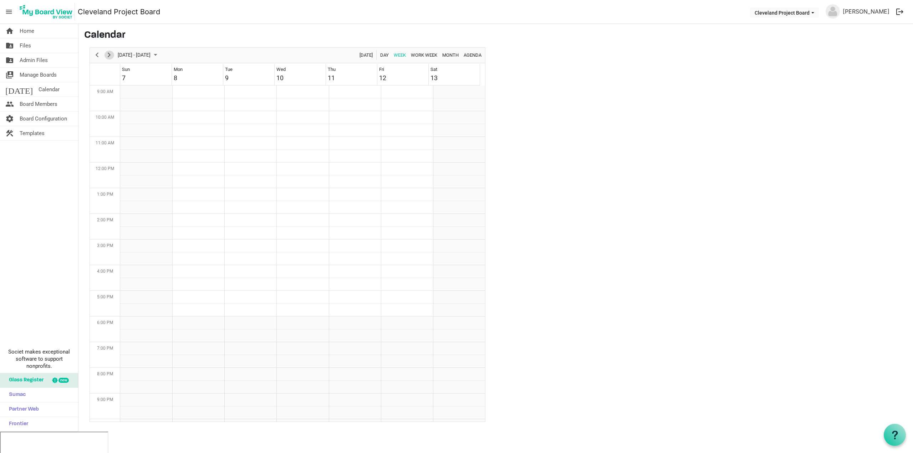
click at [112, 56] on span "Next" at bounding box center [109, 55] width 9 height 9
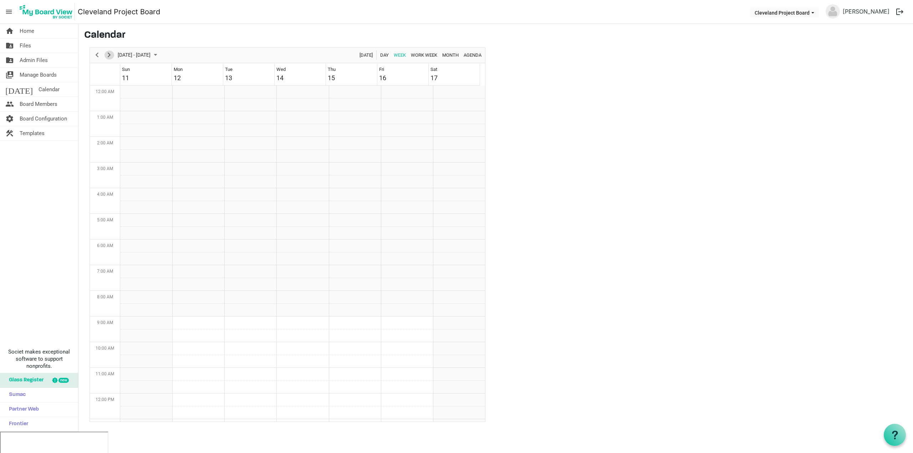
scroll to position [0, 0]
click at [196, 372] on td "Week of January 14, 2026" at bounding box center [198, 368] width 52 height 13
drag, startPoint x: 195, startPoint y: 357, endPoint x: 196, endPoint y: 368, distance: 11.2
click at [196, 368] on tbody "Week of January 14, 2026" at bounding box center [302, 221] width 365 height 616
click at [40, 92] on span "Calendar" at bounding box center [48, 89] width 21 height 14
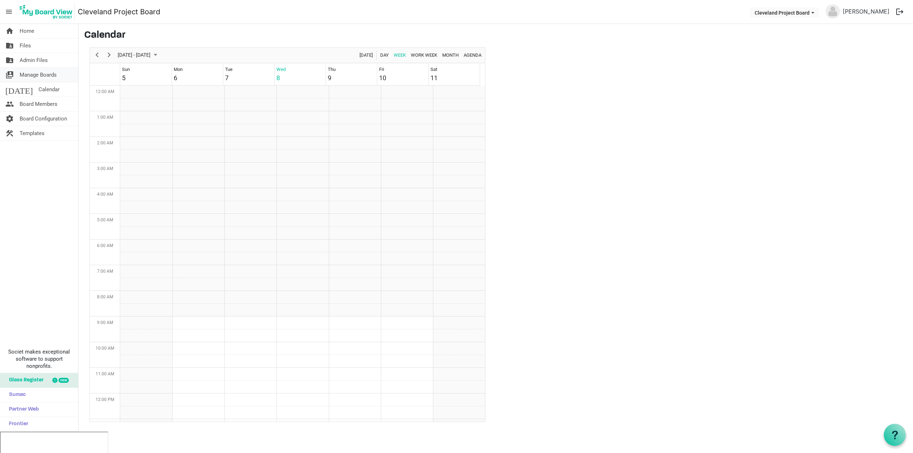
scroll to position [231, 0]
click at [46, 59] on span "Admin Files" at bounding box center [34, 60] width 28 height 14
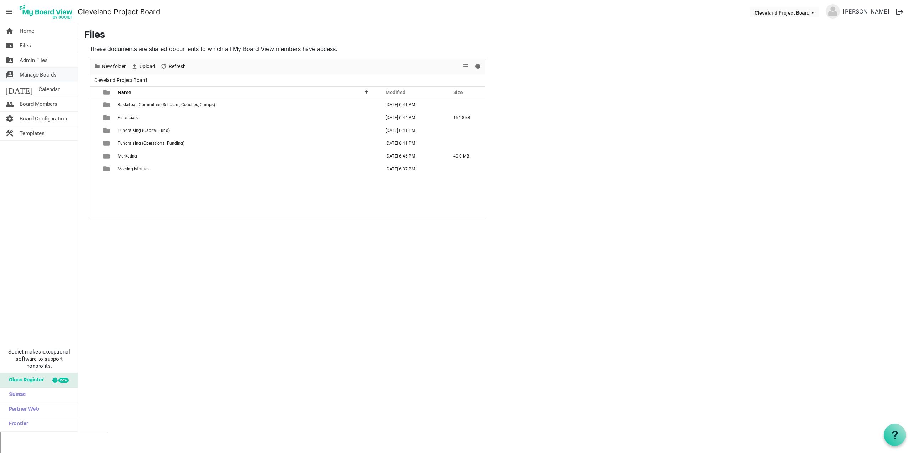
click at [43, 73] on span "Manage Boards" at bounding box center [38, 75] width 37 height 14
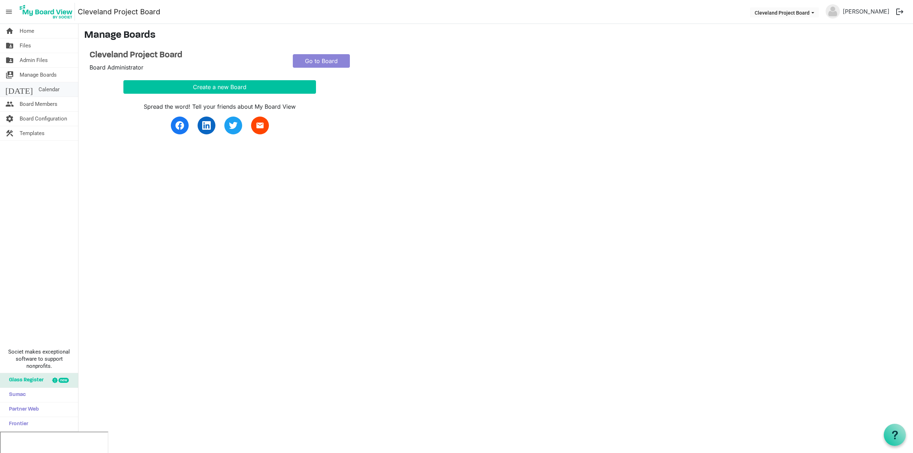
click at [42, 84] on link "[DATE] Calendar" at bounding box center [39, 89] width 78 height 14
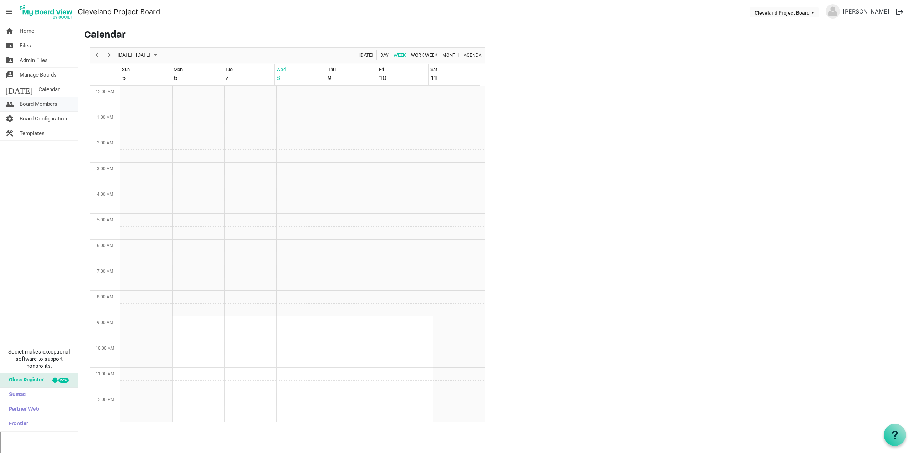
scroll to position [231, 0]
click at [43, 100] on span "Board Members" at bounding box center [39, 104] width 38 height 14
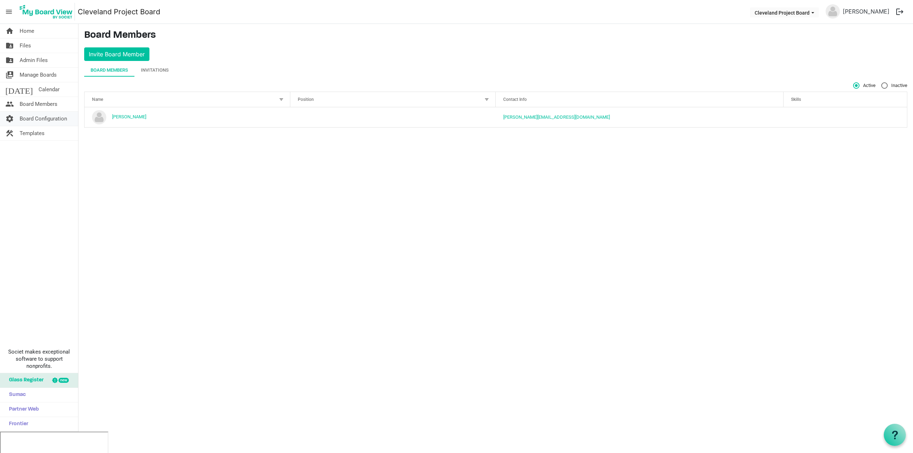
click at [46, 113] on span "Board Configuration" at bounding box center [43, 119] width 47 height 14
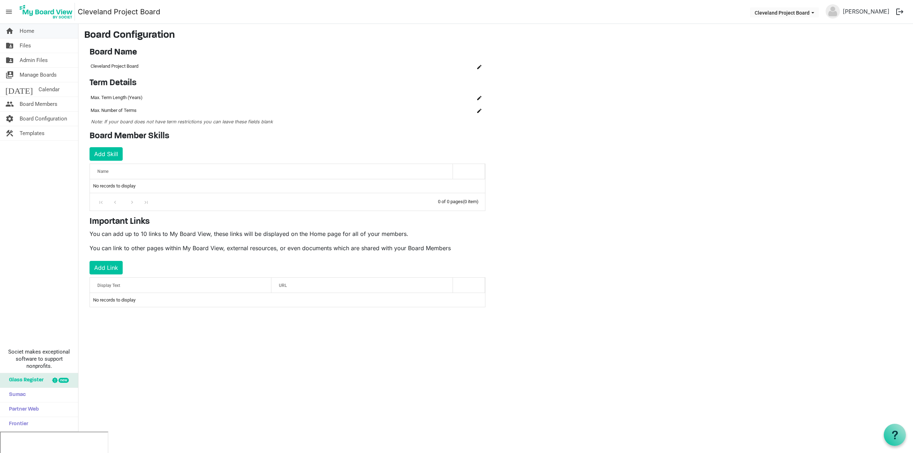
click at [42, 34] on link "home Home" at bounding box center [39, 31] width 78 height 14
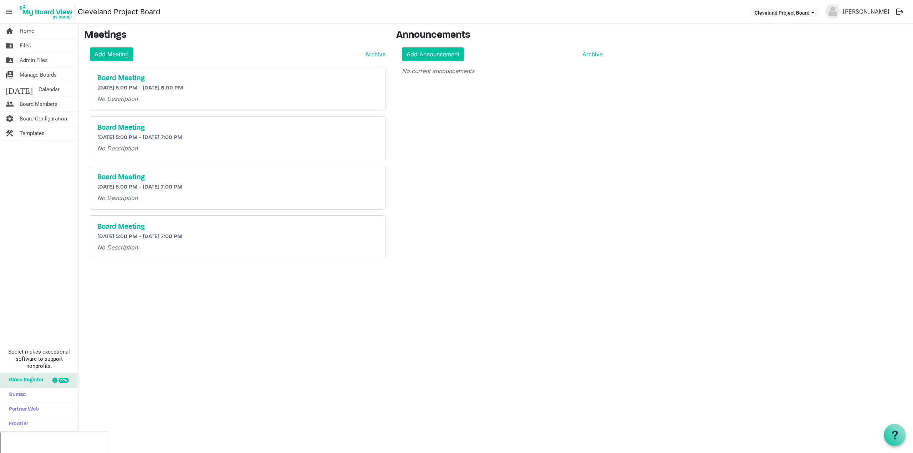
drag, startPoint x: 427, startPoint y: 156, endPoint x: 430, endPoint y: 123, distance: 33.2
click at [15, 14] on span "menu" at bounding box center [9, 12] width 14 height 14
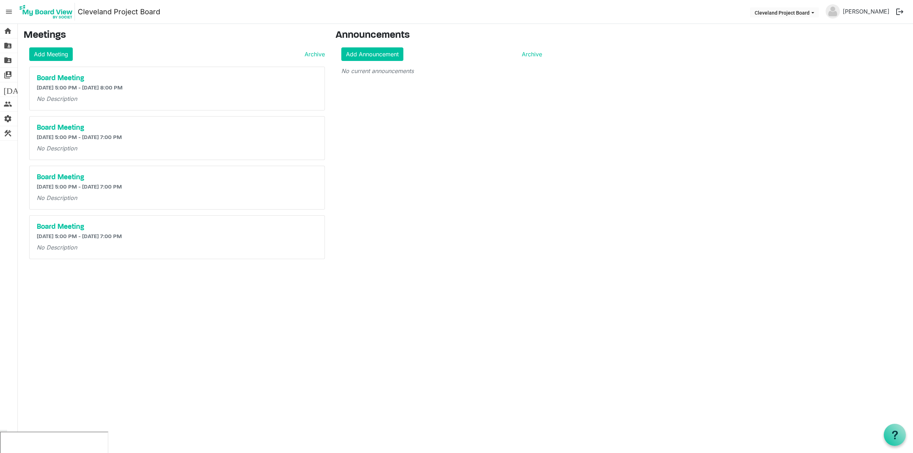
click at [9, 13] on span "menu" at bounding box center [9, 12] width 14 height 14
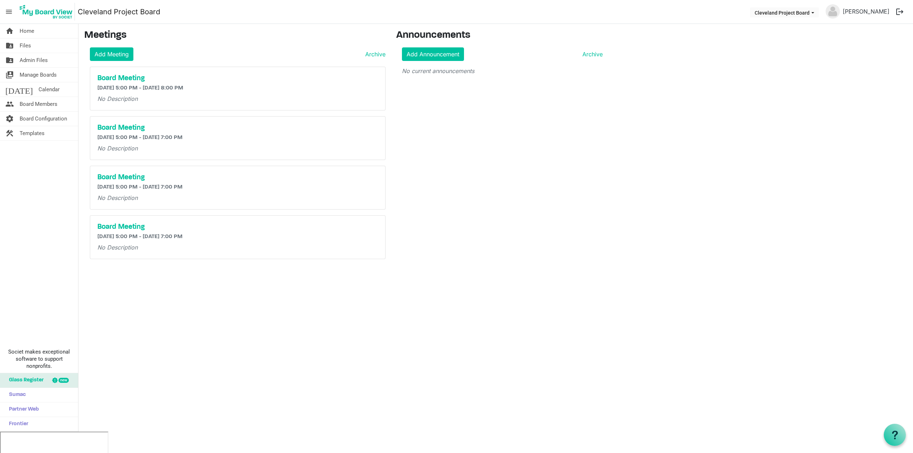
click at [9, 13] on span "menu" at bounding box center [9, 12] width 14 height 14
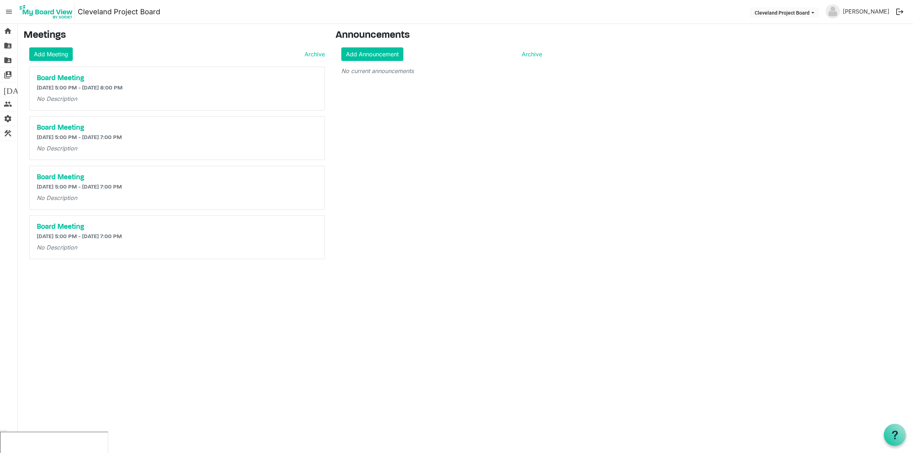
click at [9, 13] on span "menu" at bounding box center [9, 12] width 14 height 14
